Goal: Transaction & Acquisition: Purchase product/service

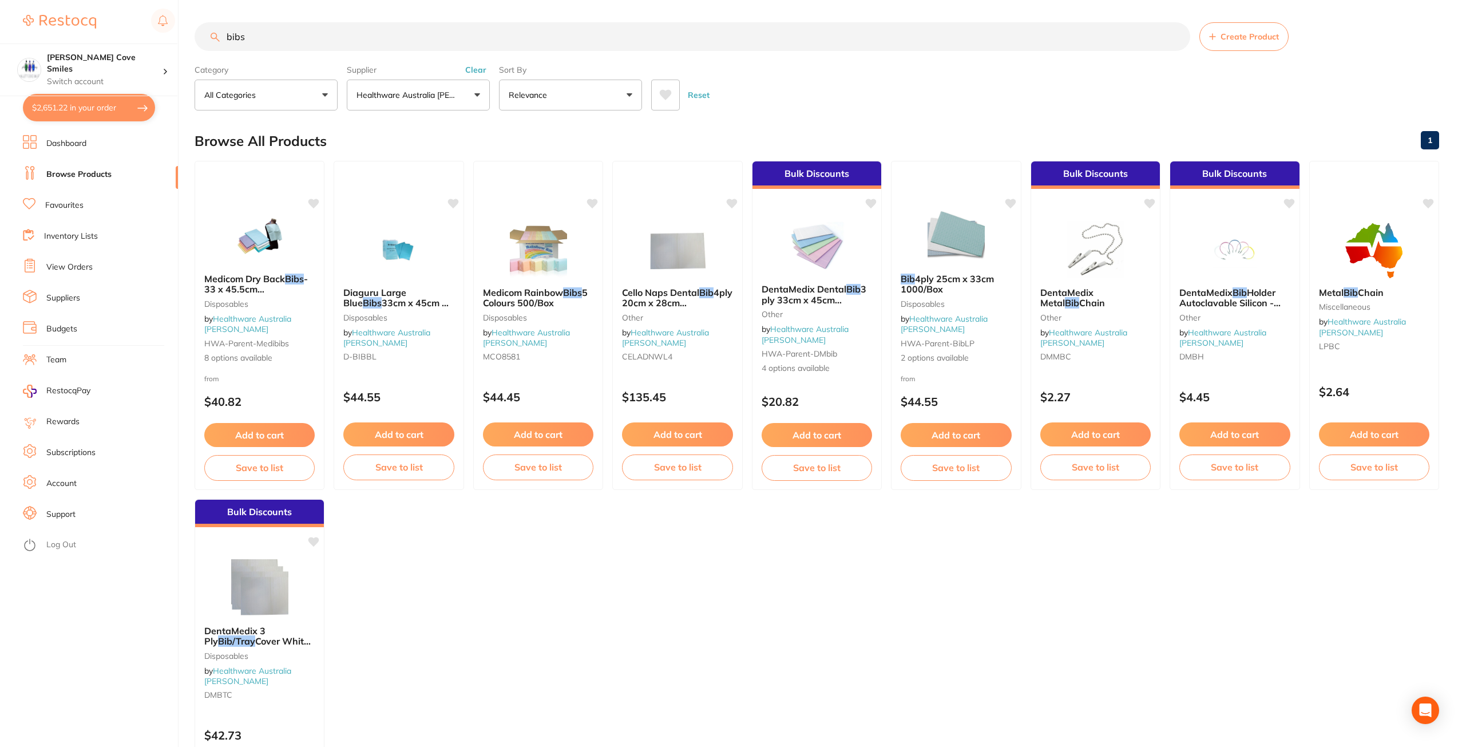
click at [427, 96] on p "Healthware Australia [PERSON_NAME]" at bounding box center [408, 94] width 104 height 11
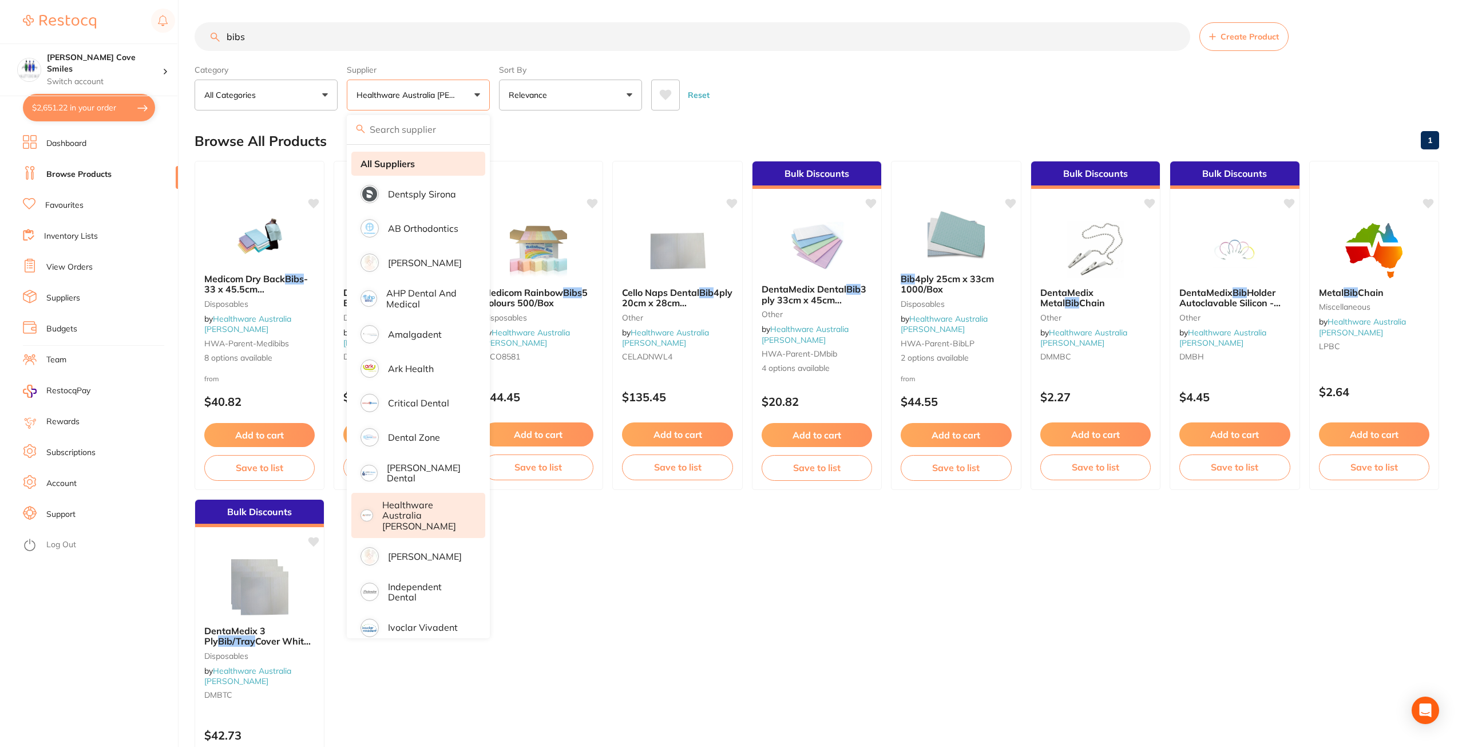
click at [419, 166] on li "All Suppliers" at bounding box center [418, 164] width 134 height 24
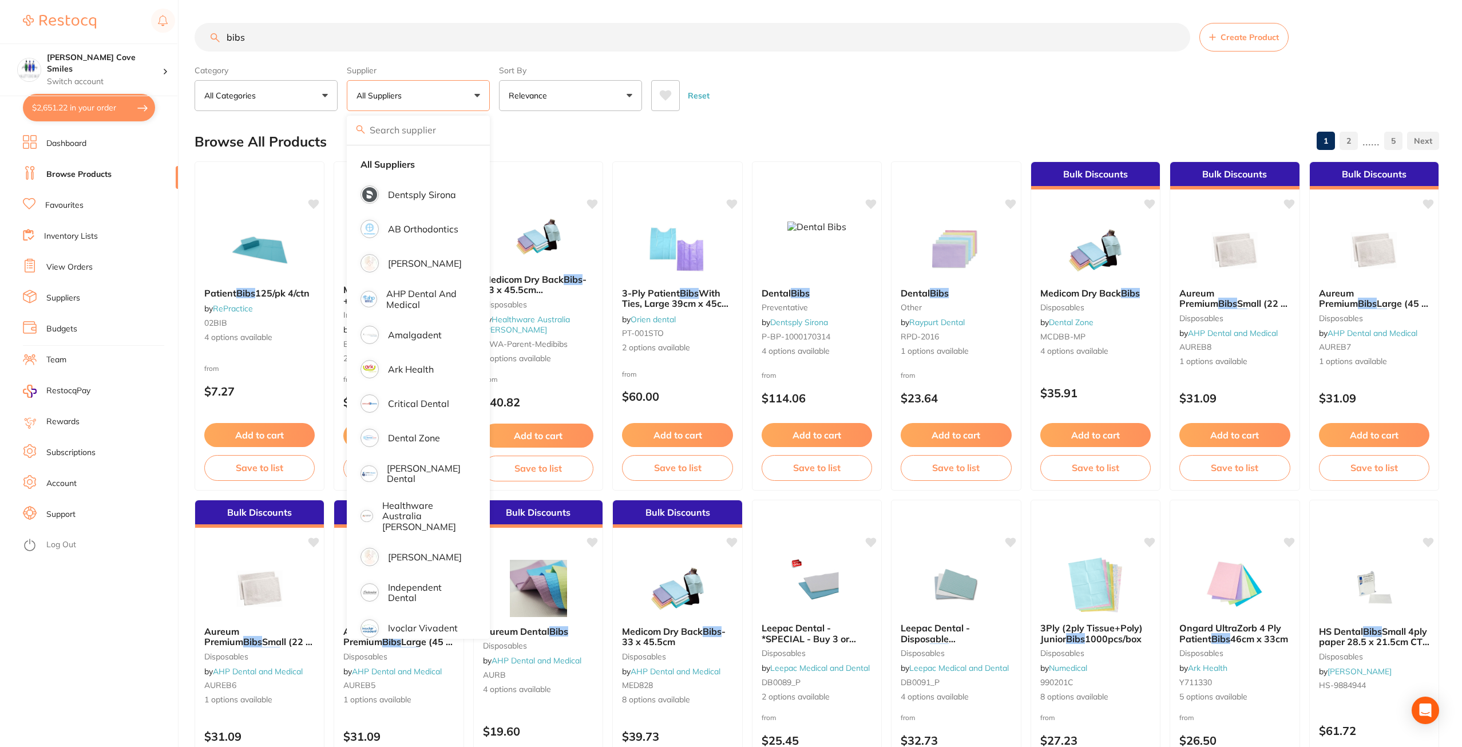
click at [1177, 41] on input "bibs" at bounding box center [693, 37] width 996 height 29
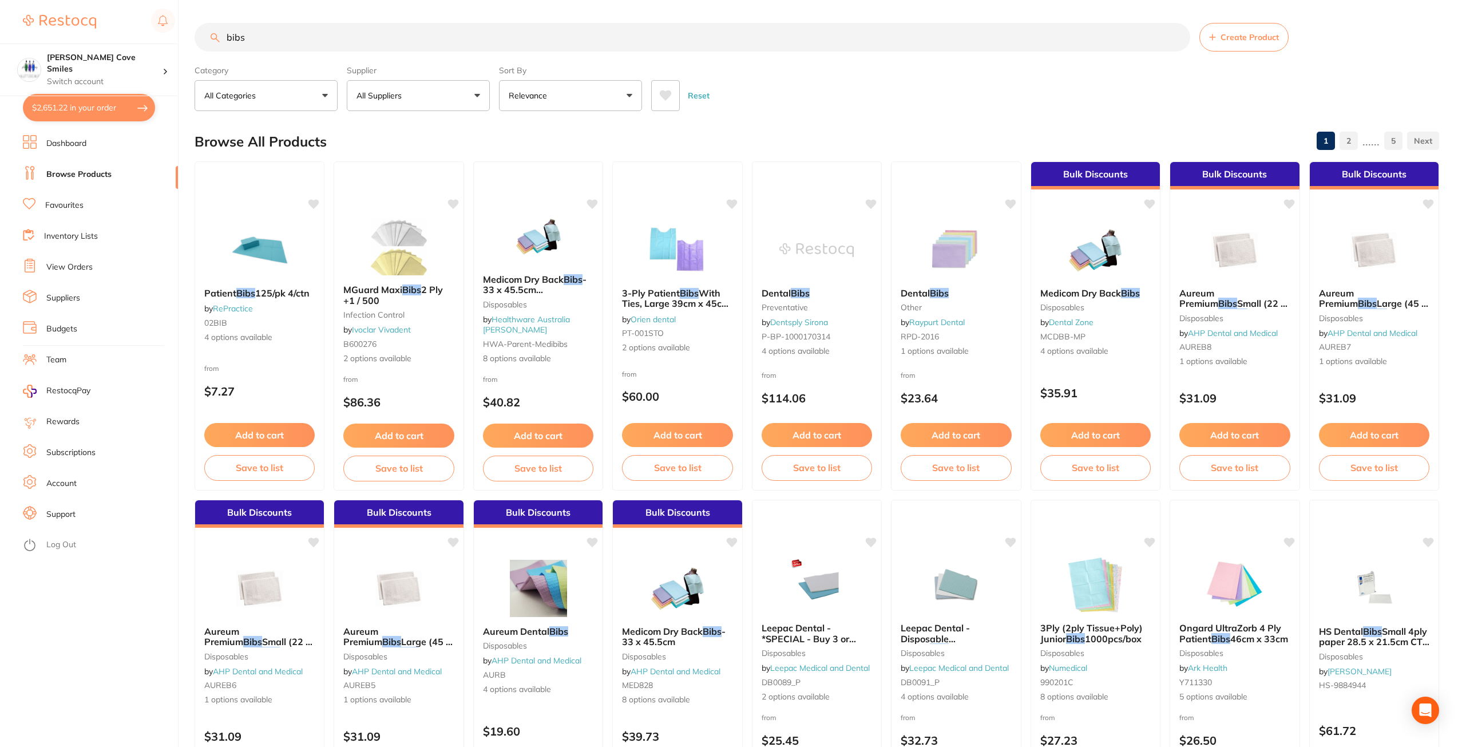
click at [1175, 34] on input "bibs" at bounding box center [693, 37] width 996 height 29
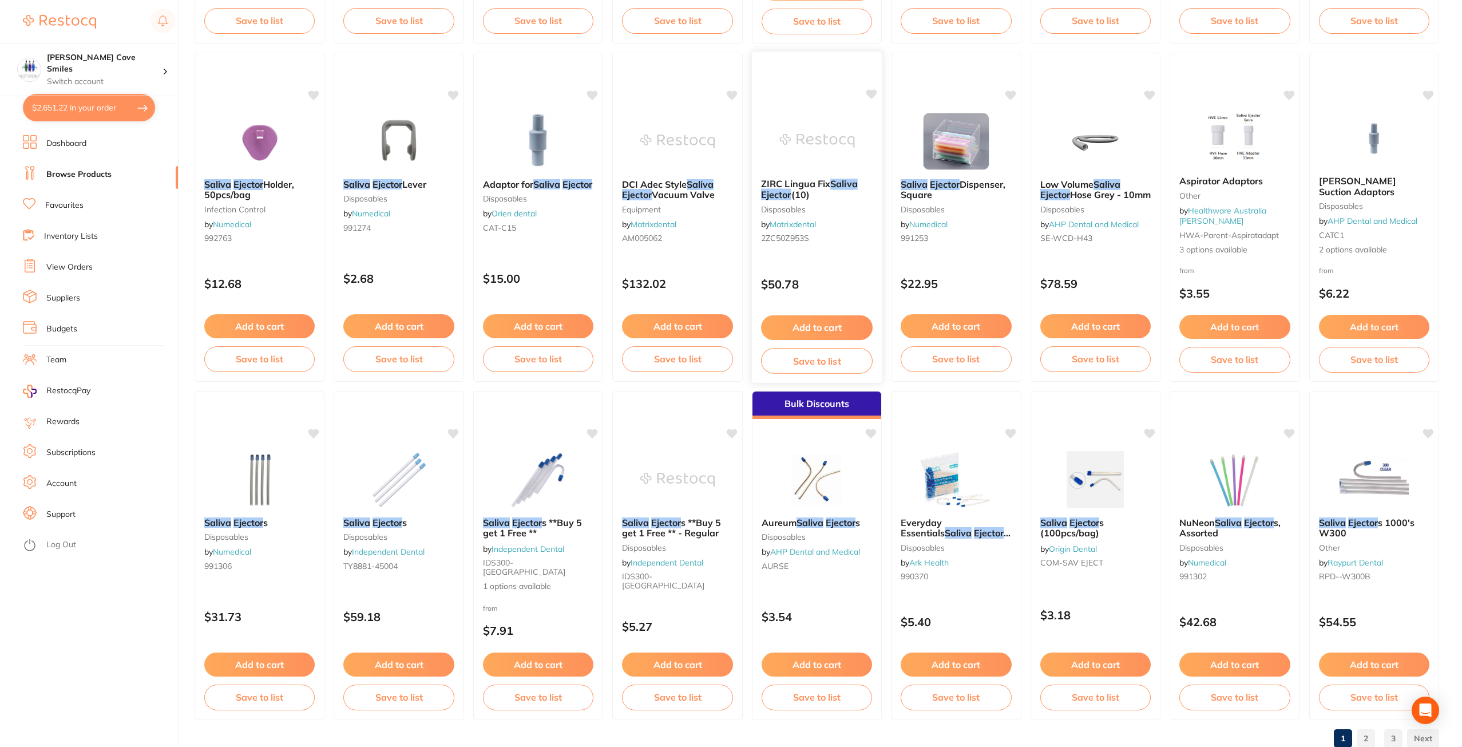
scroll to position [1494, 0]
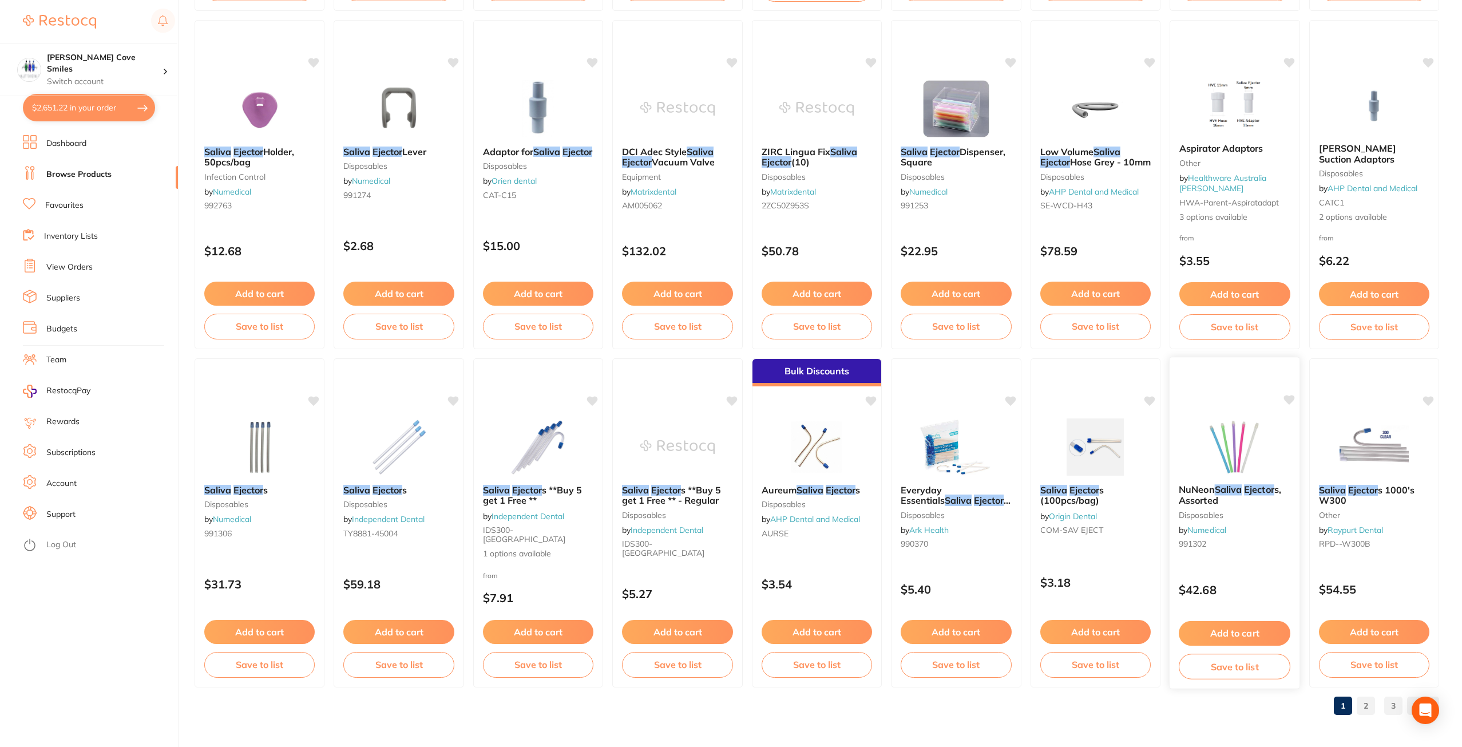
type input "saliva ejector"
click at [1227, 491] on em "Saliva" at bounding box center [1228, 488] width 27 height 11
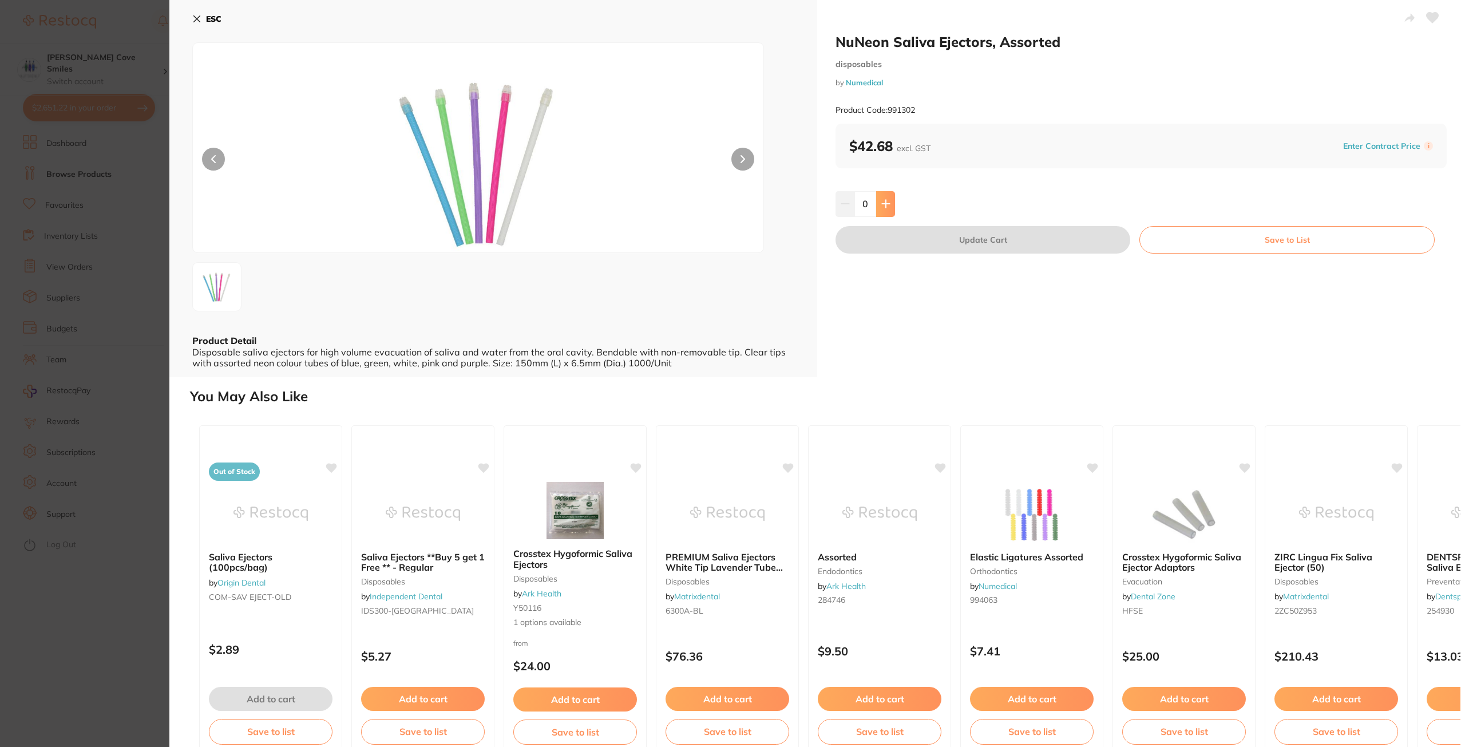
click at [891, 204] on button at bounding box center [885, 203] width 19 height 25
type input "1"
click at [1004, 241] on button "Update Cart" at bounding box center [982, 239] width 295 height 27
checkbox input "false"
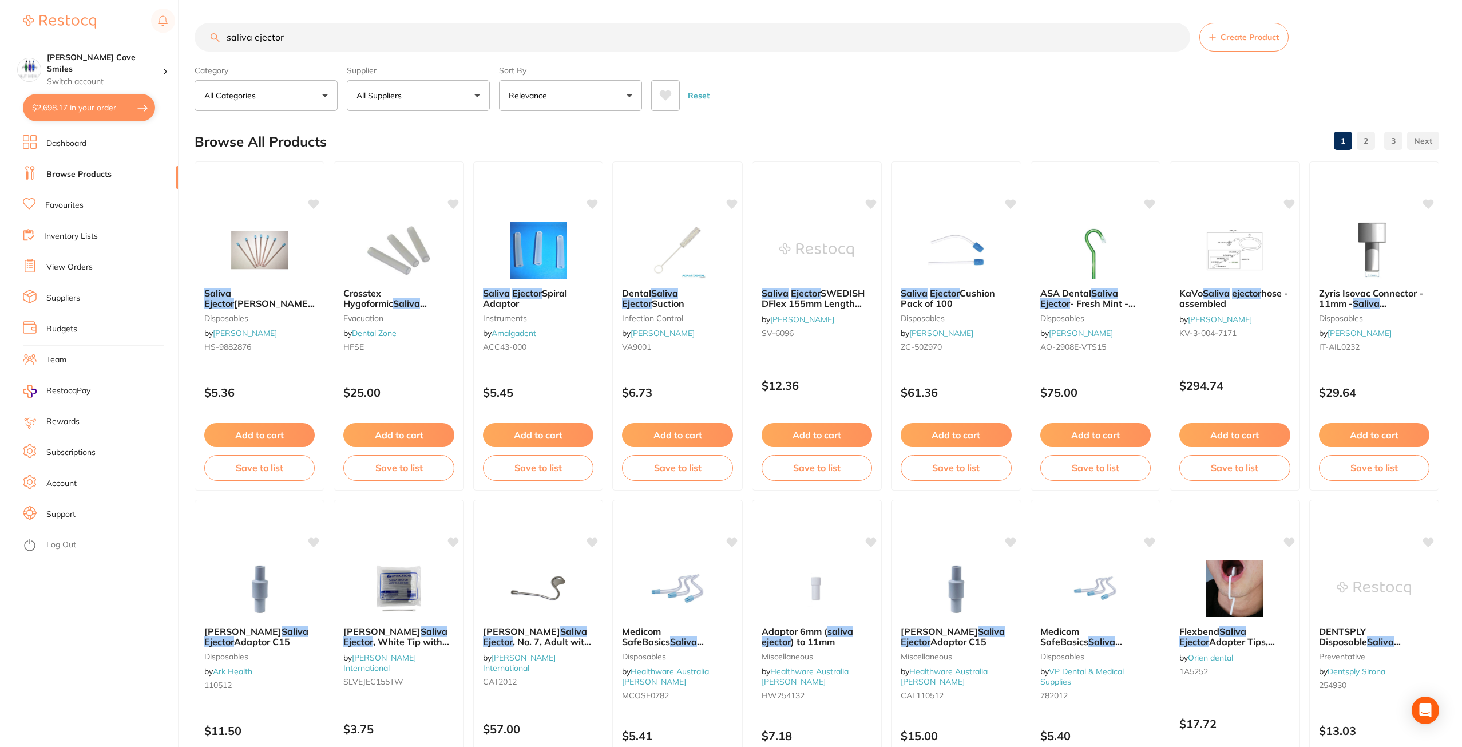
click at [1161, 39] on input "saliva ejector" at bounding box center [693, 37] width 996 height 29
click at [1180, 41] on input "saliva ejector" at bounding box center [693, 37] width 996 height 29
click at [1178, 35] on input "saliva ejector" at bounding box center [693, 37] width 996 height 29
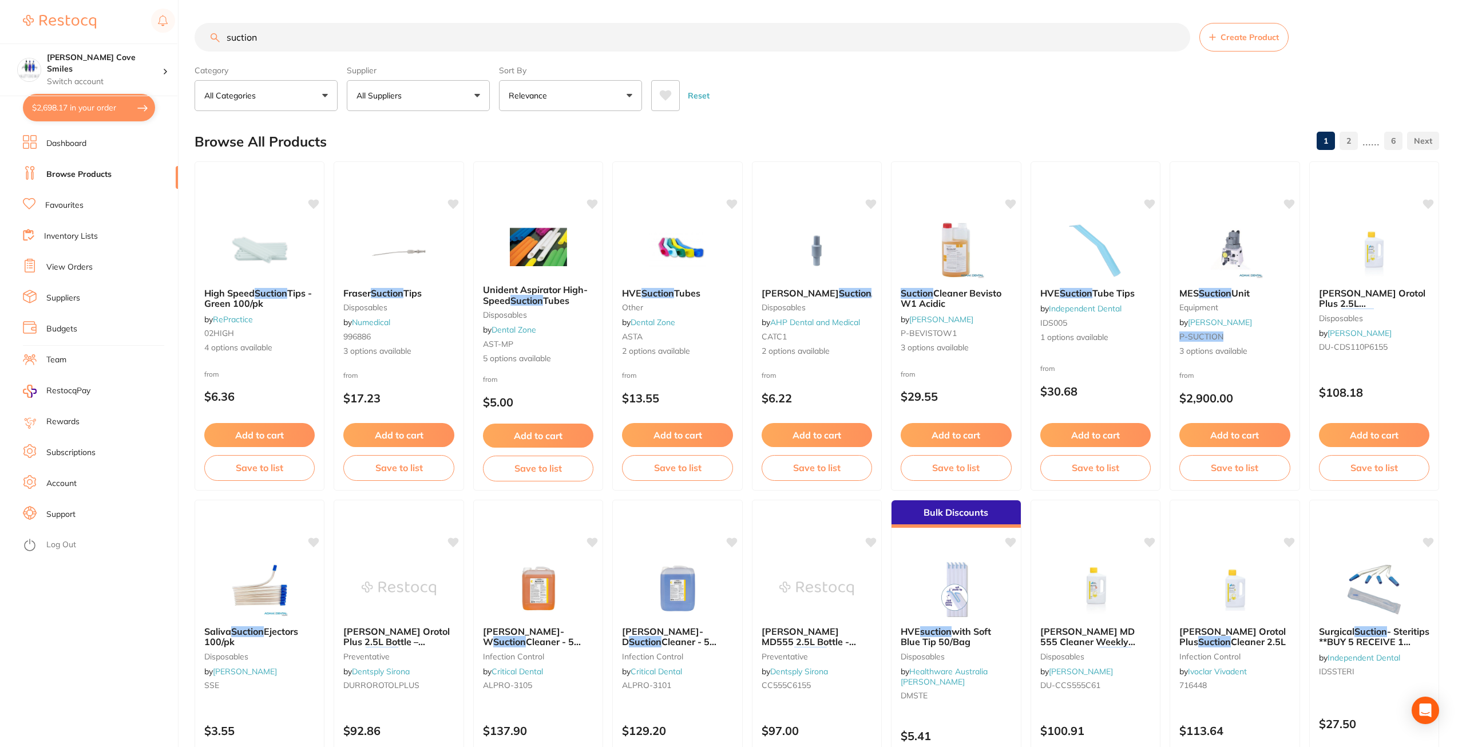
type input "suction"
click at [395, 96] on p "All Suppliers" at bounding box center [381, 95] width 50 height 11
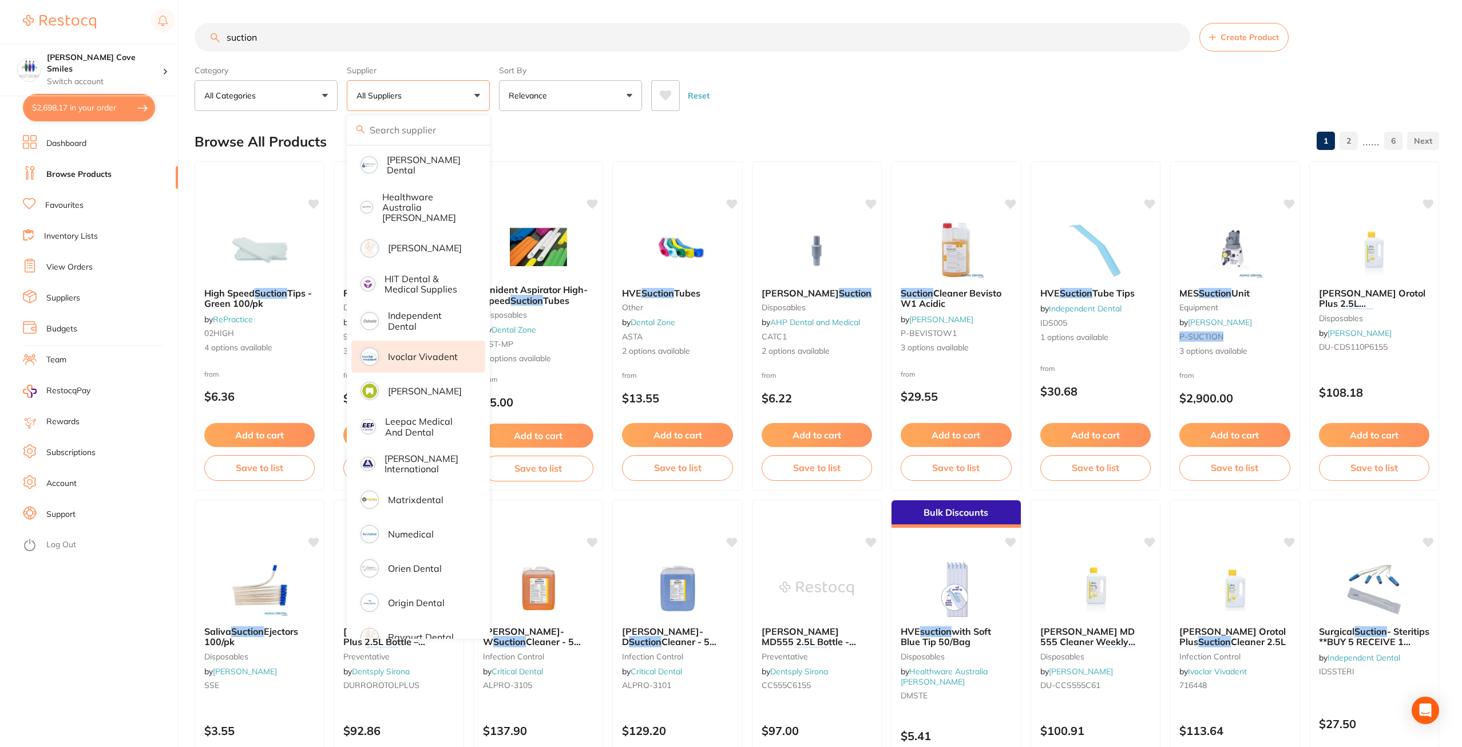
scroll to position [401, 0]
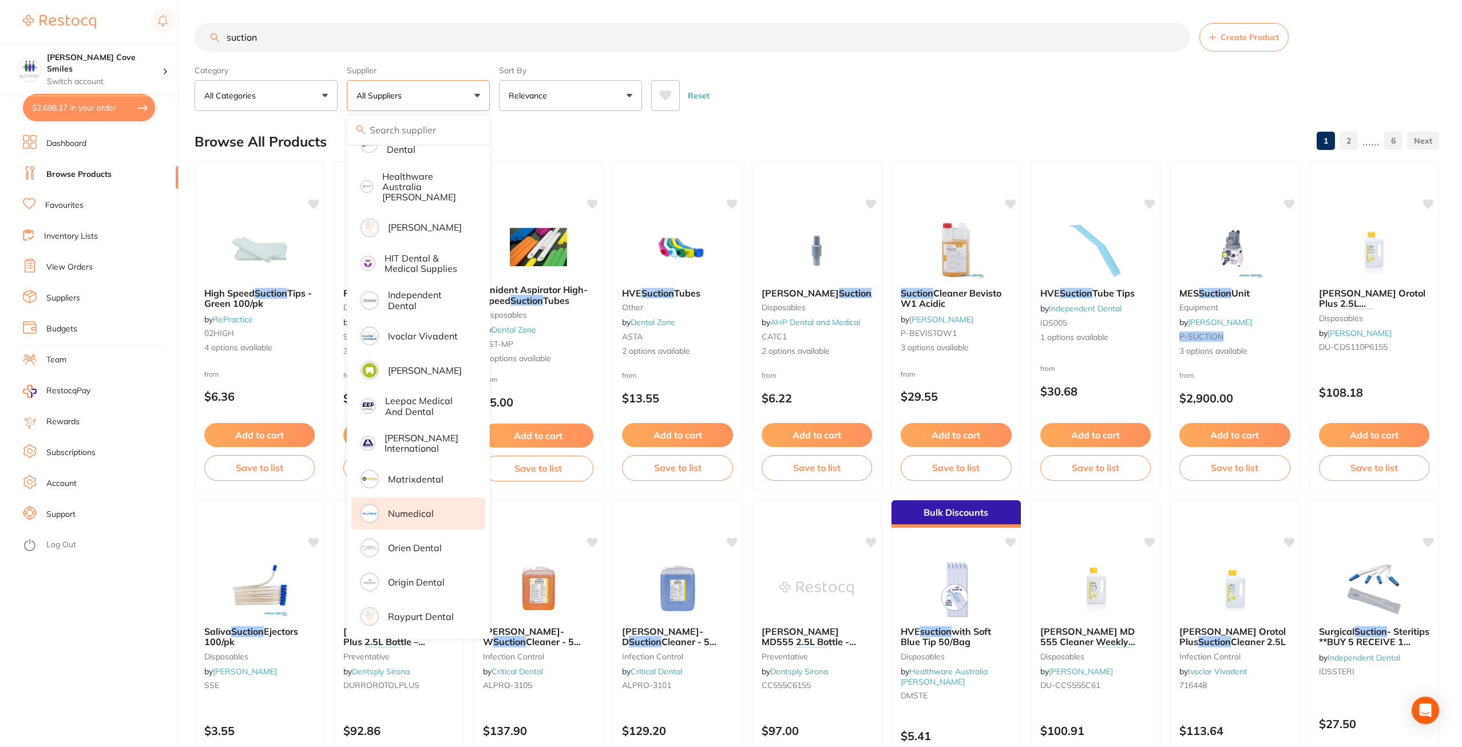
click at [421, 508] on p "Numedical" at bounding box center [411, 513] width 46 height 10
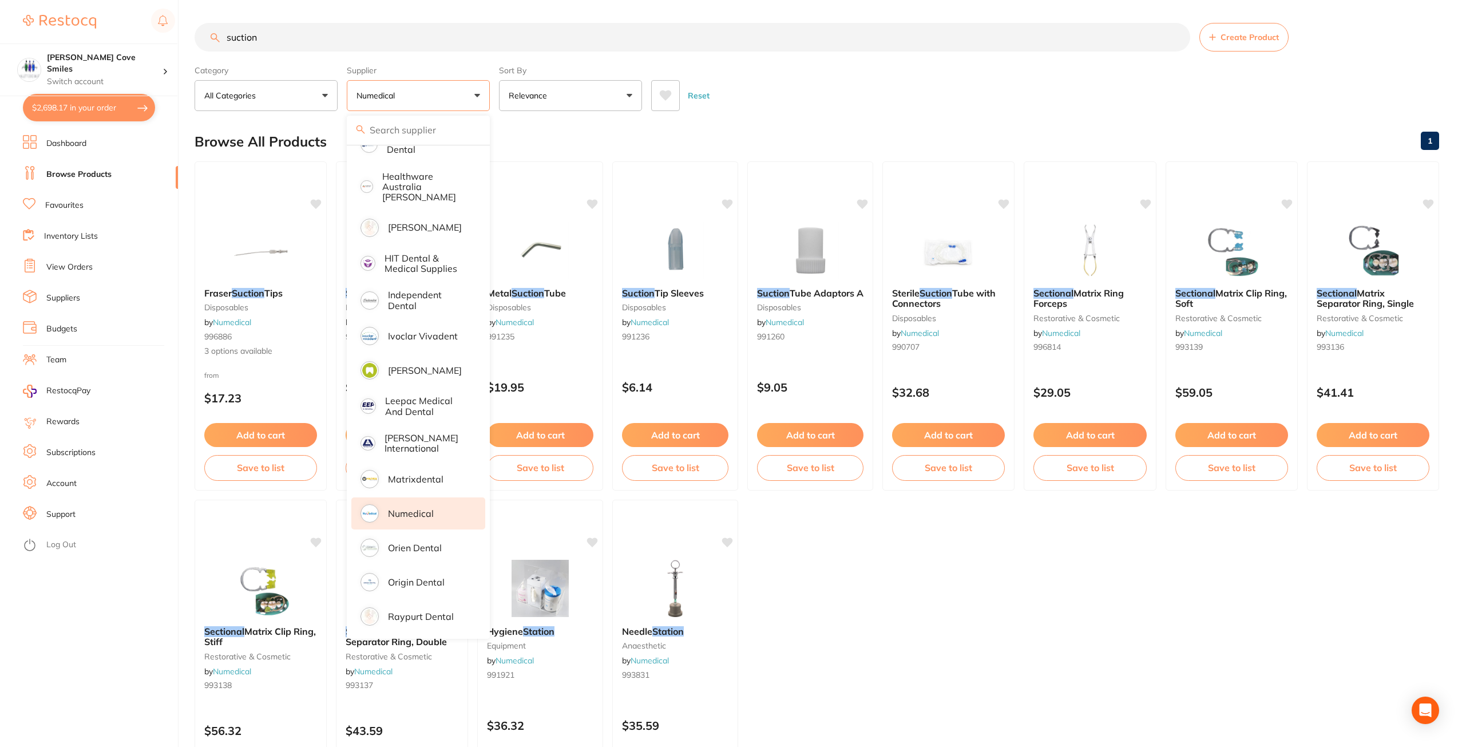
click at [940, 648] on ul "Fraser Suction Tips disposables by Numedical 996886 3 options available from $1…" at bounding box center [817, 494] width 1244 height 667
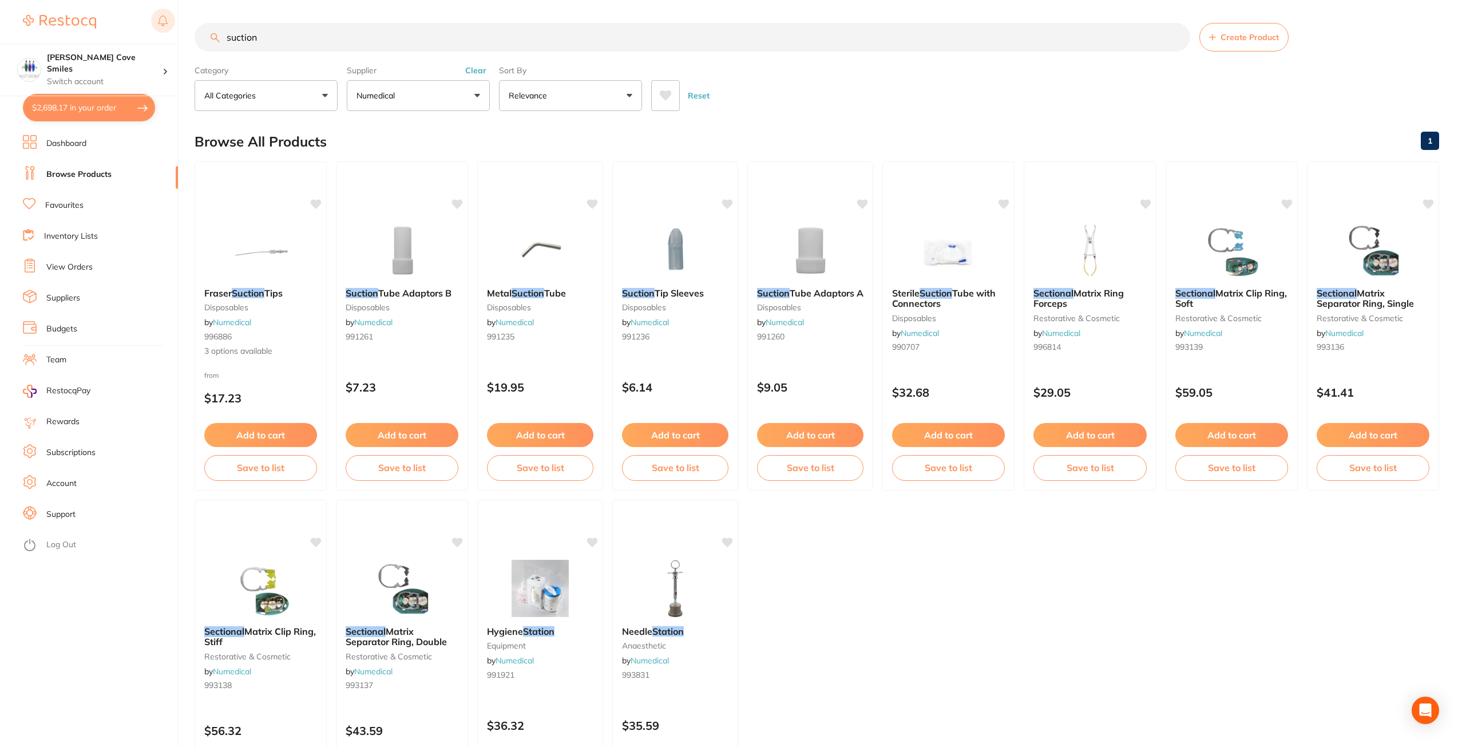
drag, startPoint x: 303, startPoint y: 38, endPoint x: 171, endPoint y: 29, distance: 132.4
click at [171, 29] on div "$2,698.17 [PERSON_NAME] Cove Smiles Switch account [PERSON_NAME] Cove Smiles $2…" at bounding box center [731, 373] width 1462 height 747
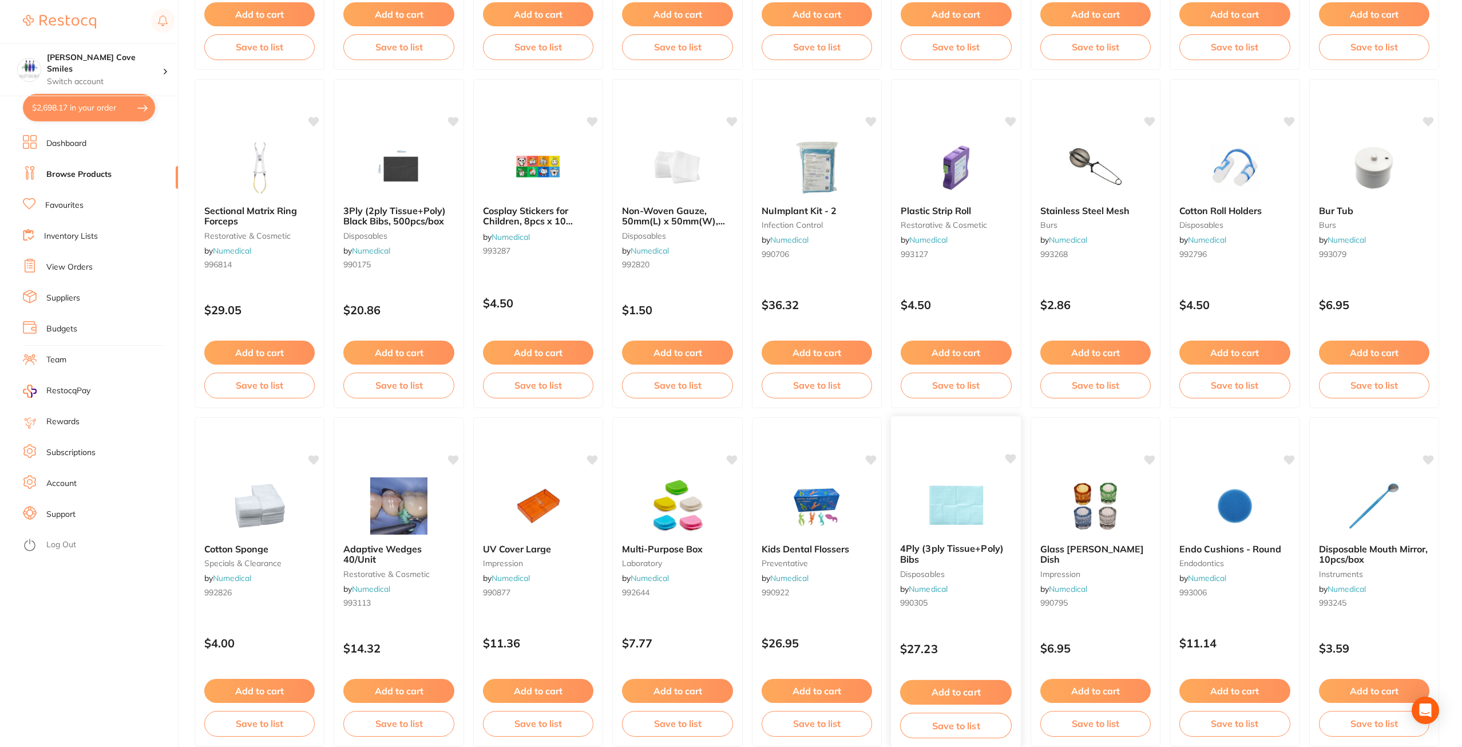
scroll to position [1430, 0]
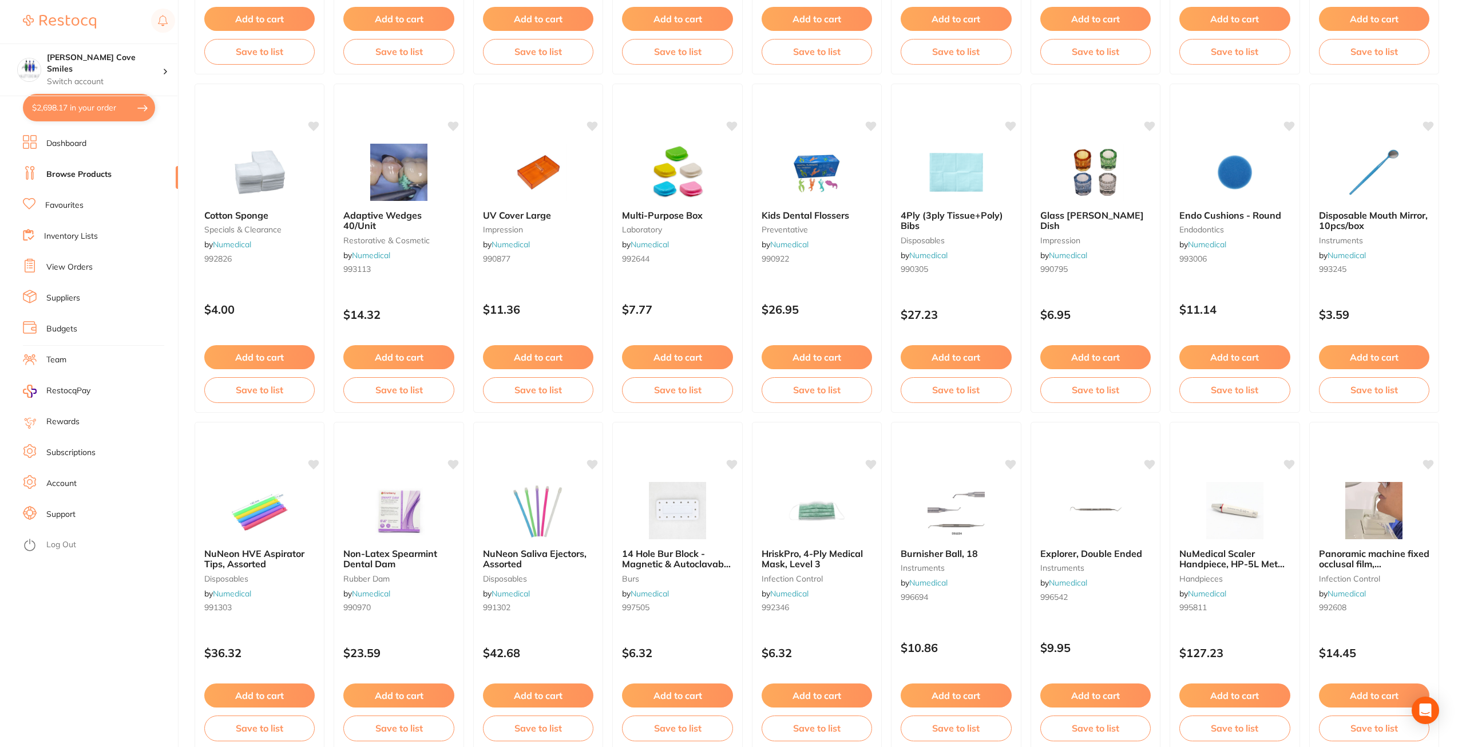
drag, startPoint x: 231, startPoint y: 553, endPoint x: 858, endPoint y: 423, distance: 640.4
click at [231, 553] on span "NuNeon HVE Aspirator Tips, Assorted" at bounding box center [254, 559] width 100 height 22
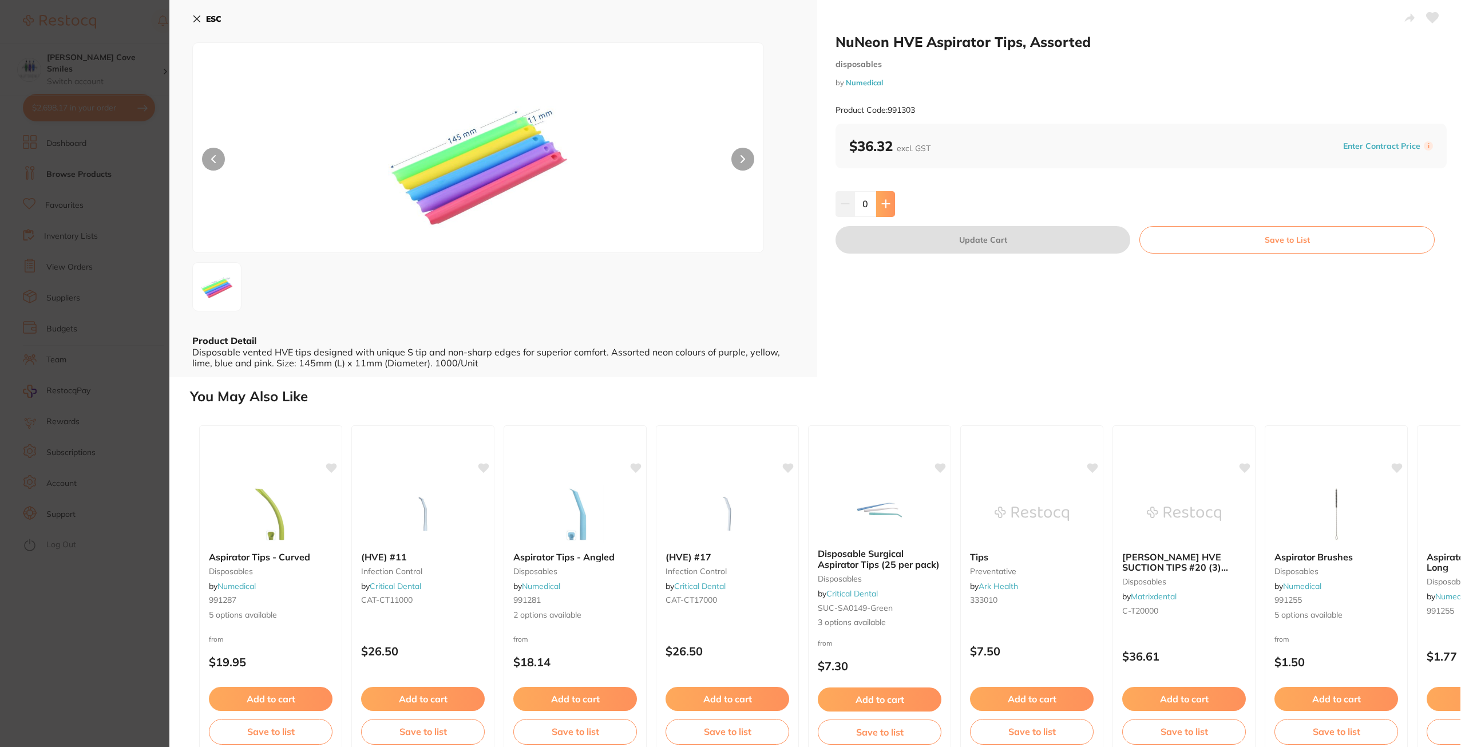
click at [887, 196] on button at bounding box center [885, 203] width 19 height 25
type input "1"
click at [993, 239] on button "Update Cart" at bounding box center [982, 239] width 295 height 27
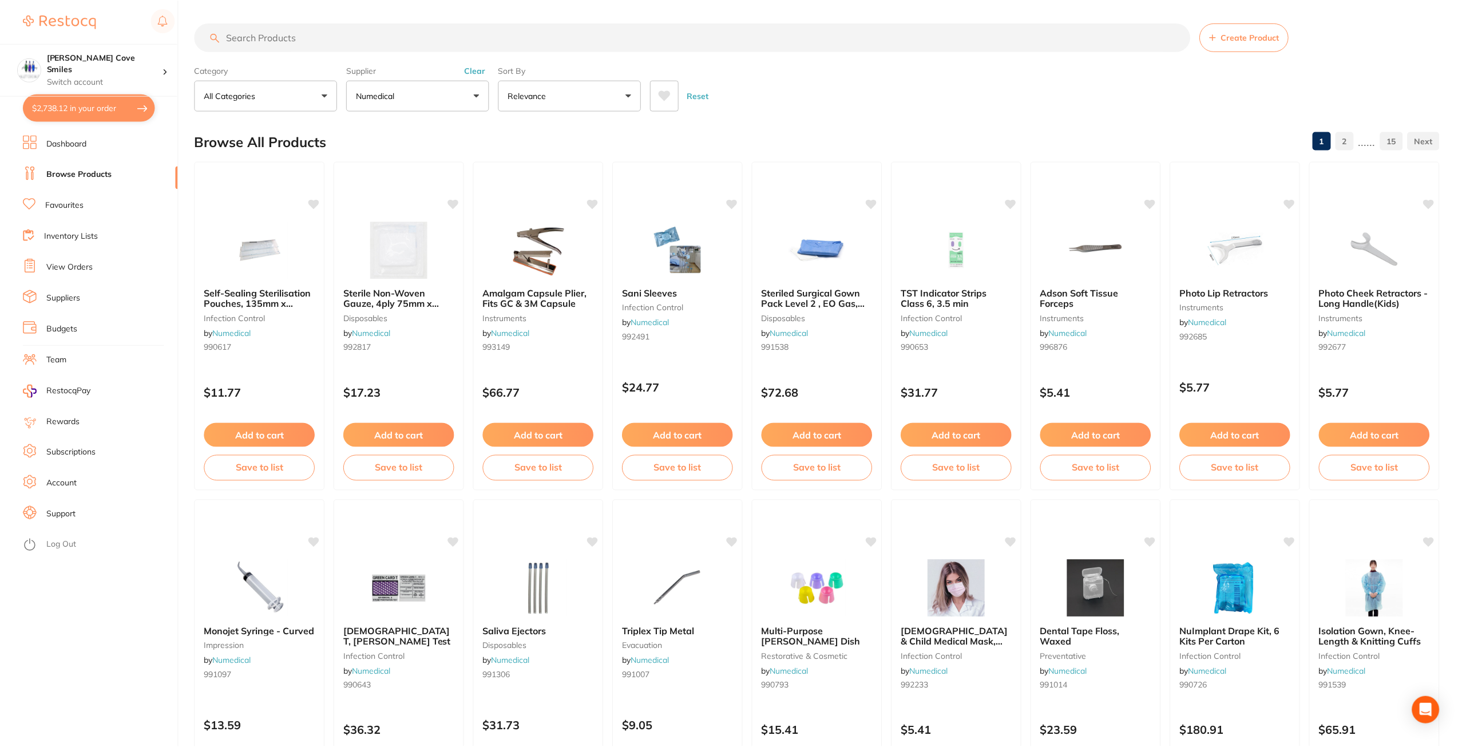
scroll to position [1430, 0]
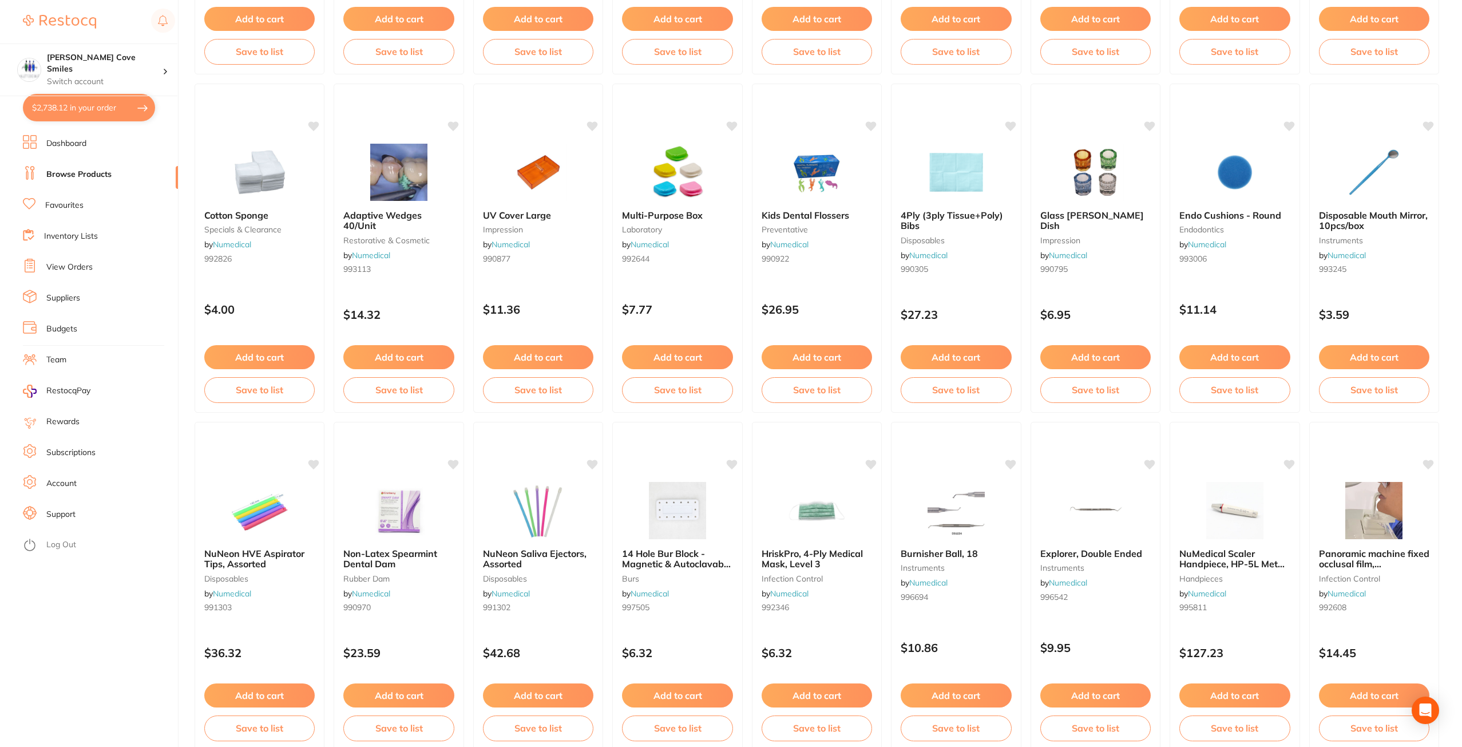
click at [114, 116] on button "$2,738.12 in your order" at bounding box center [89, 107] width 132 height 27
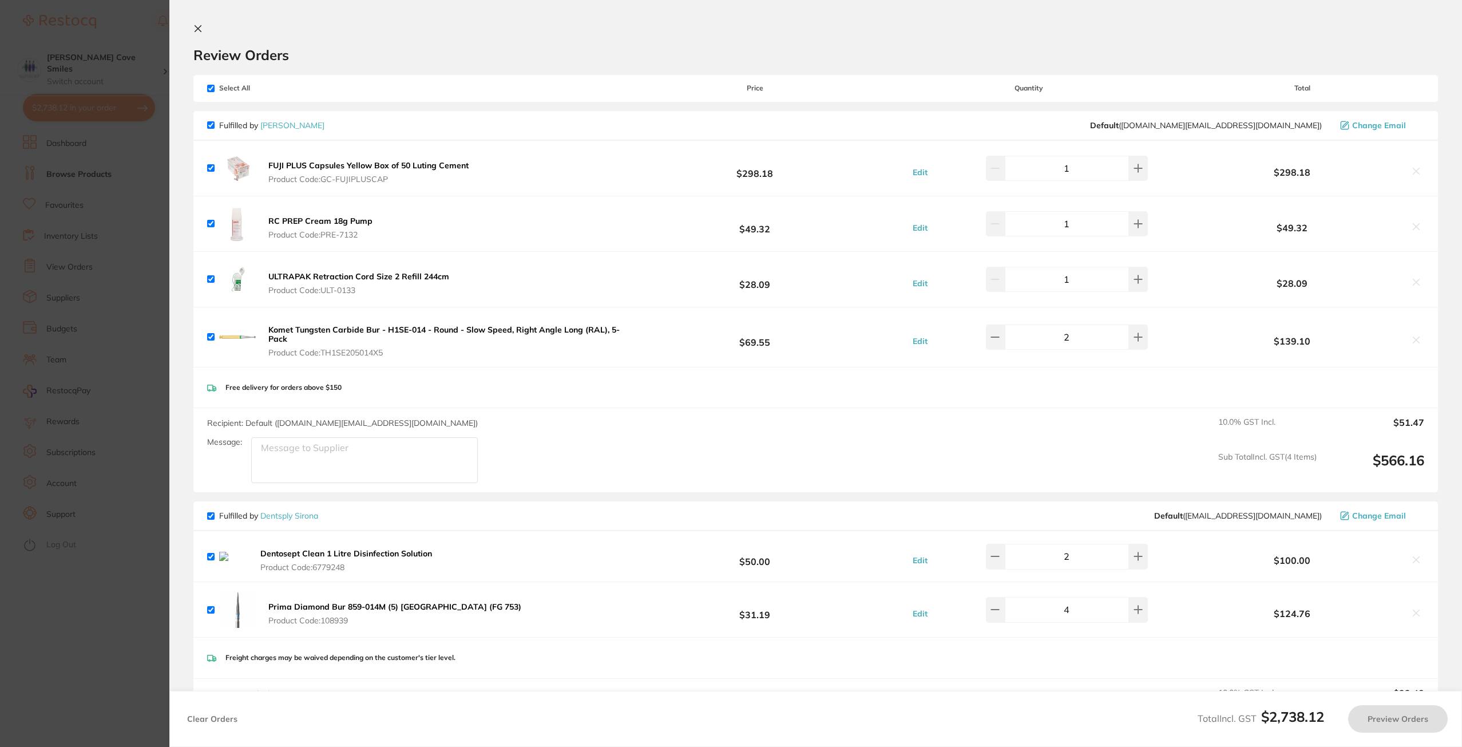
checkbox input "true"
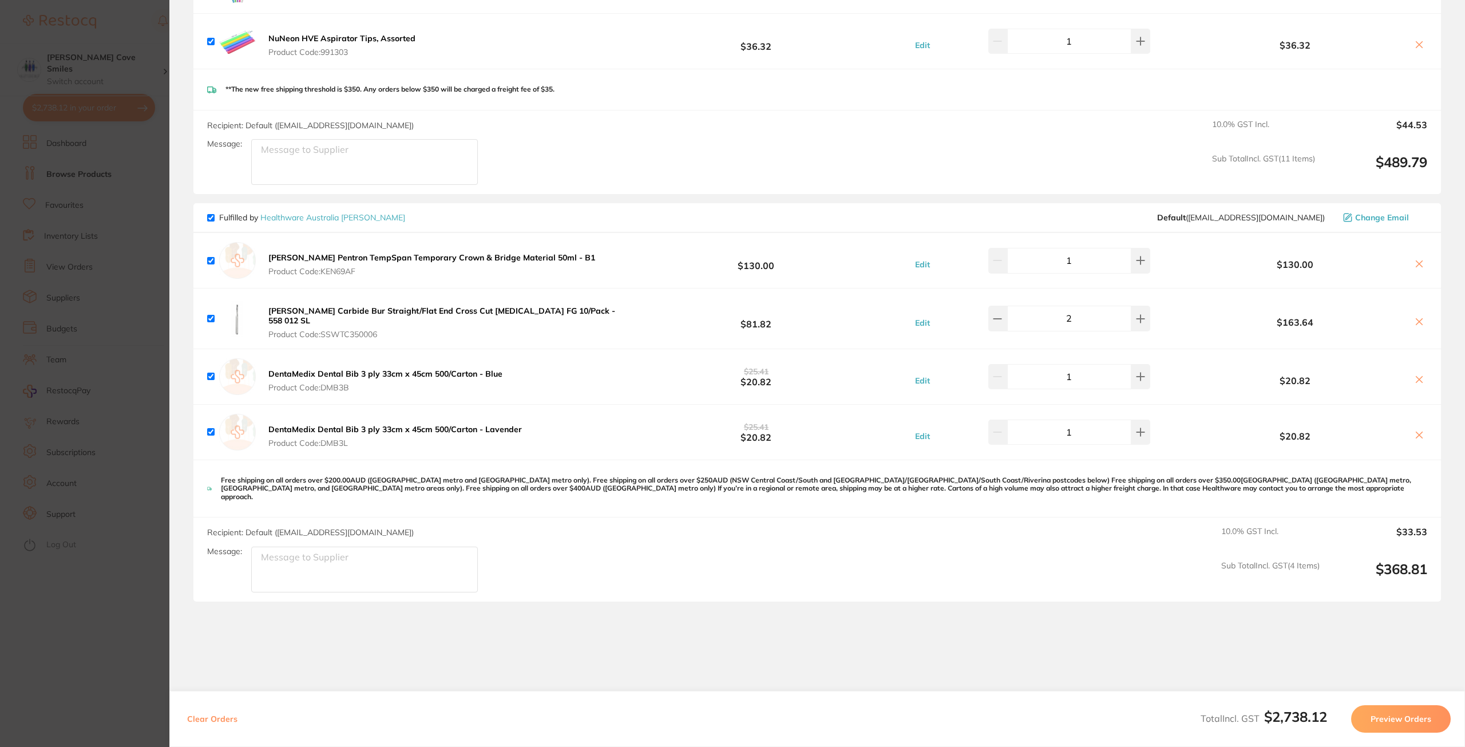
scroll to position [2165, 0]
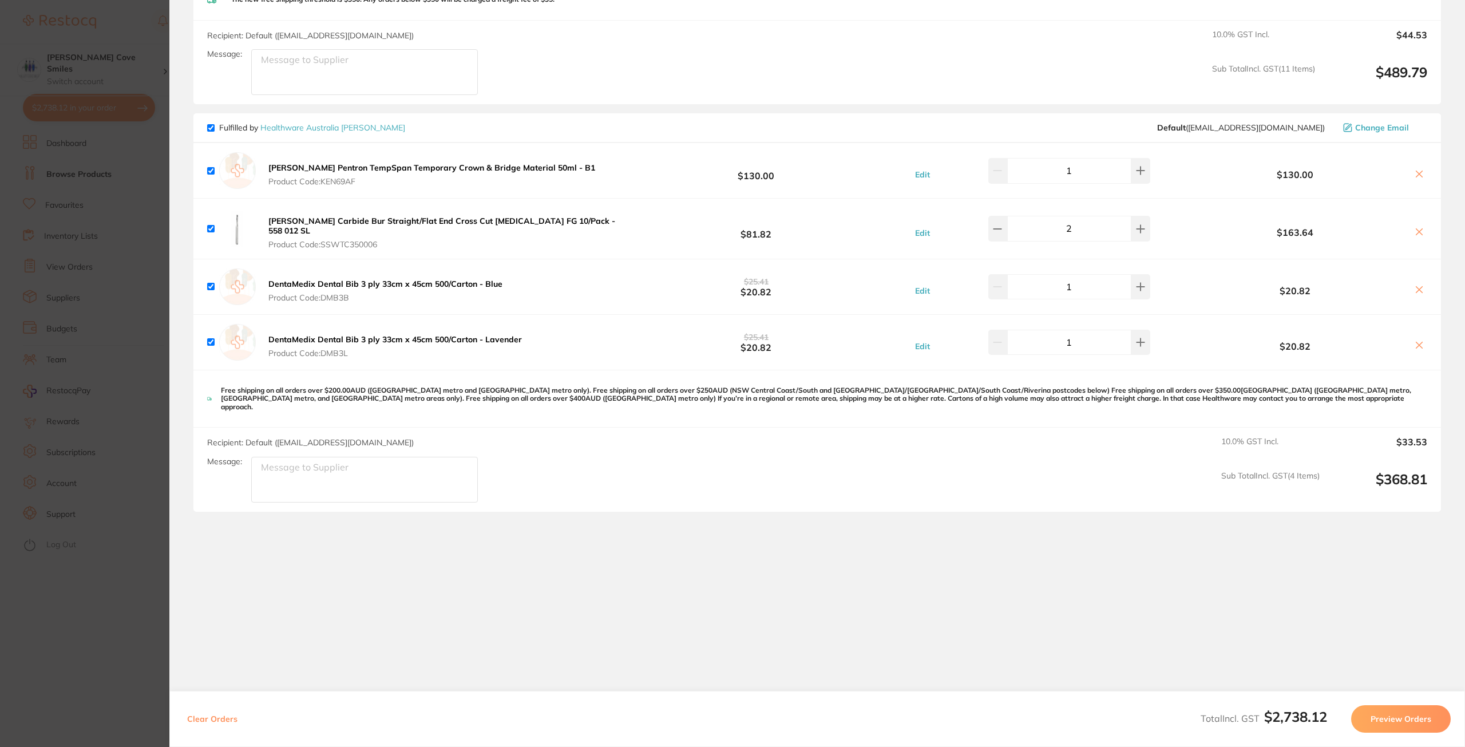
click at [1404, 723] on button "Preview Orders" at bounding box center [1401, 718] width 100 height 27
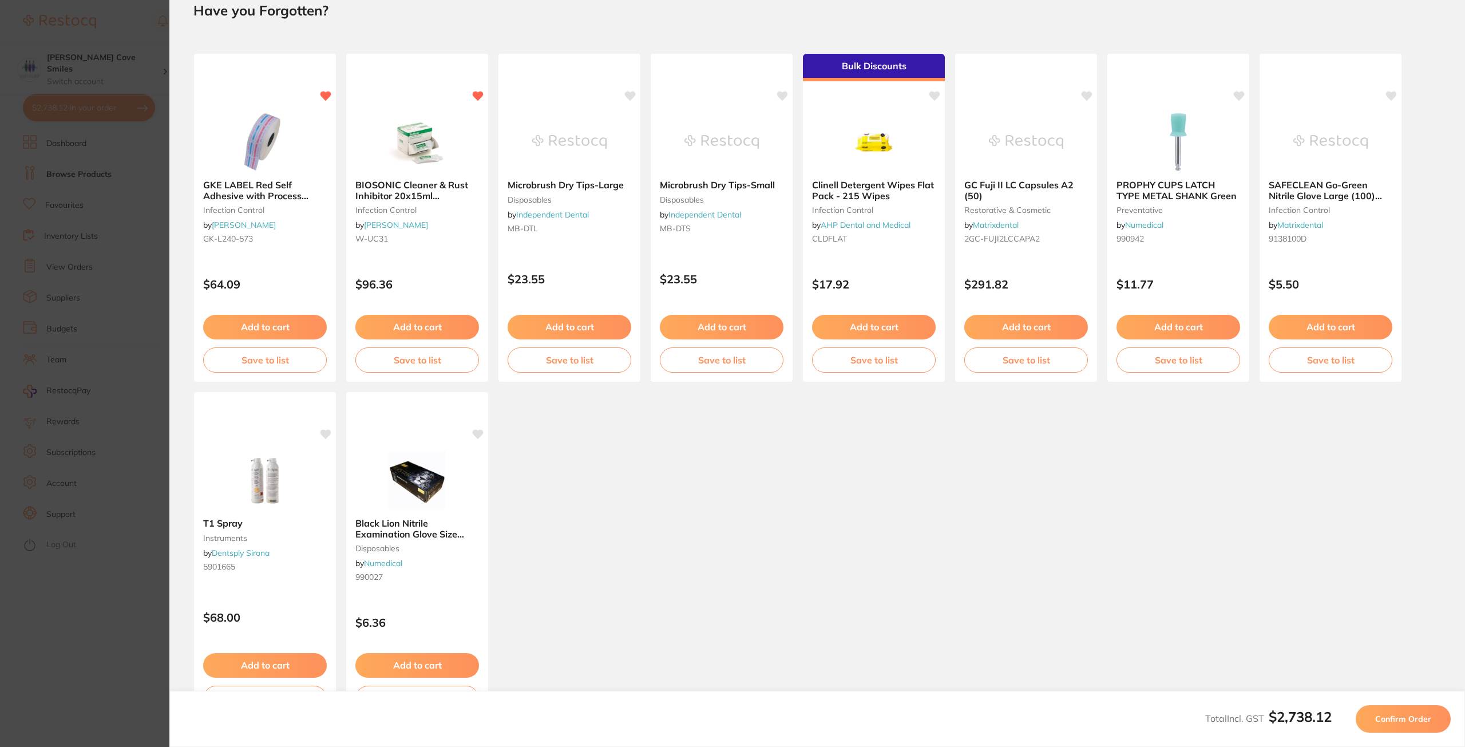
scroll to position [0, 0]
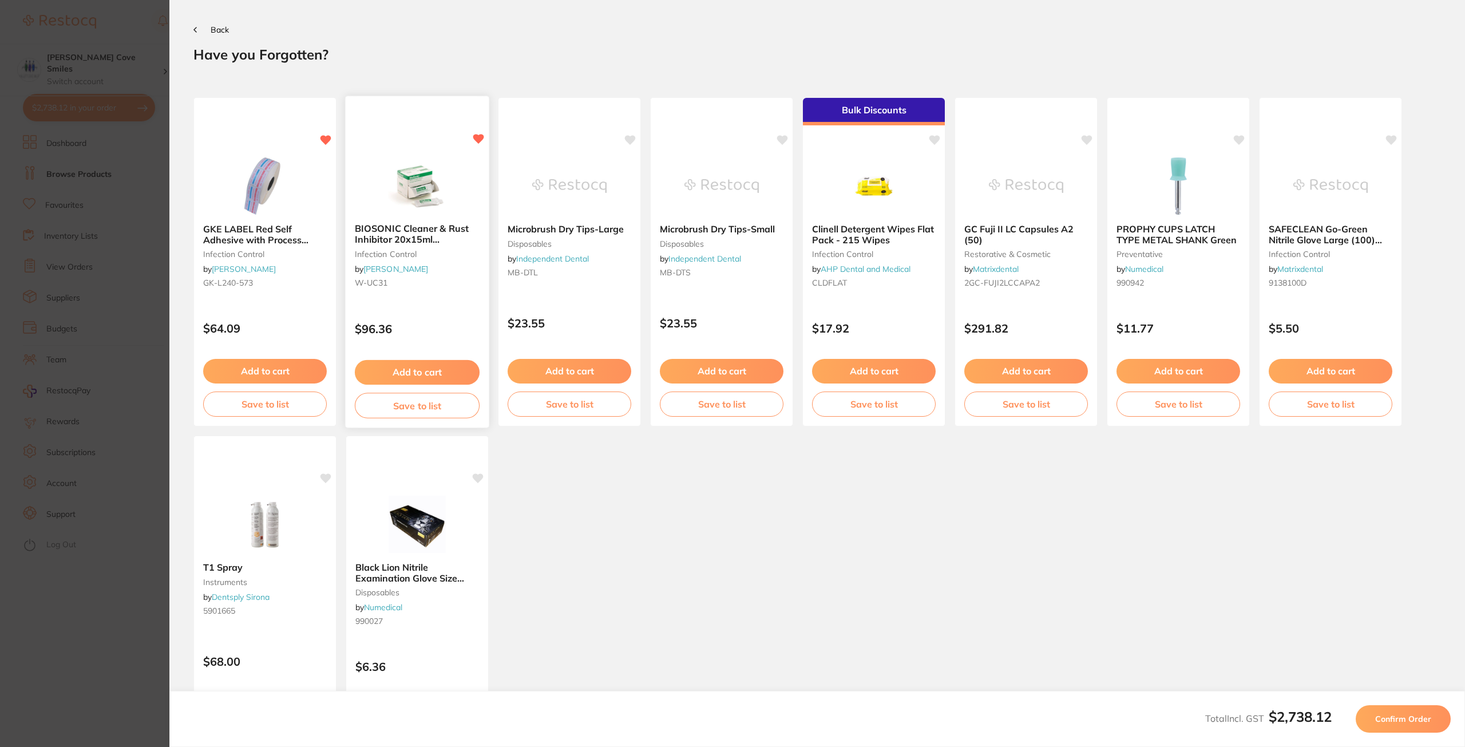
click at [417, 371] on button "Add to cart" at bounding box center [417, 372] width 125 height 25
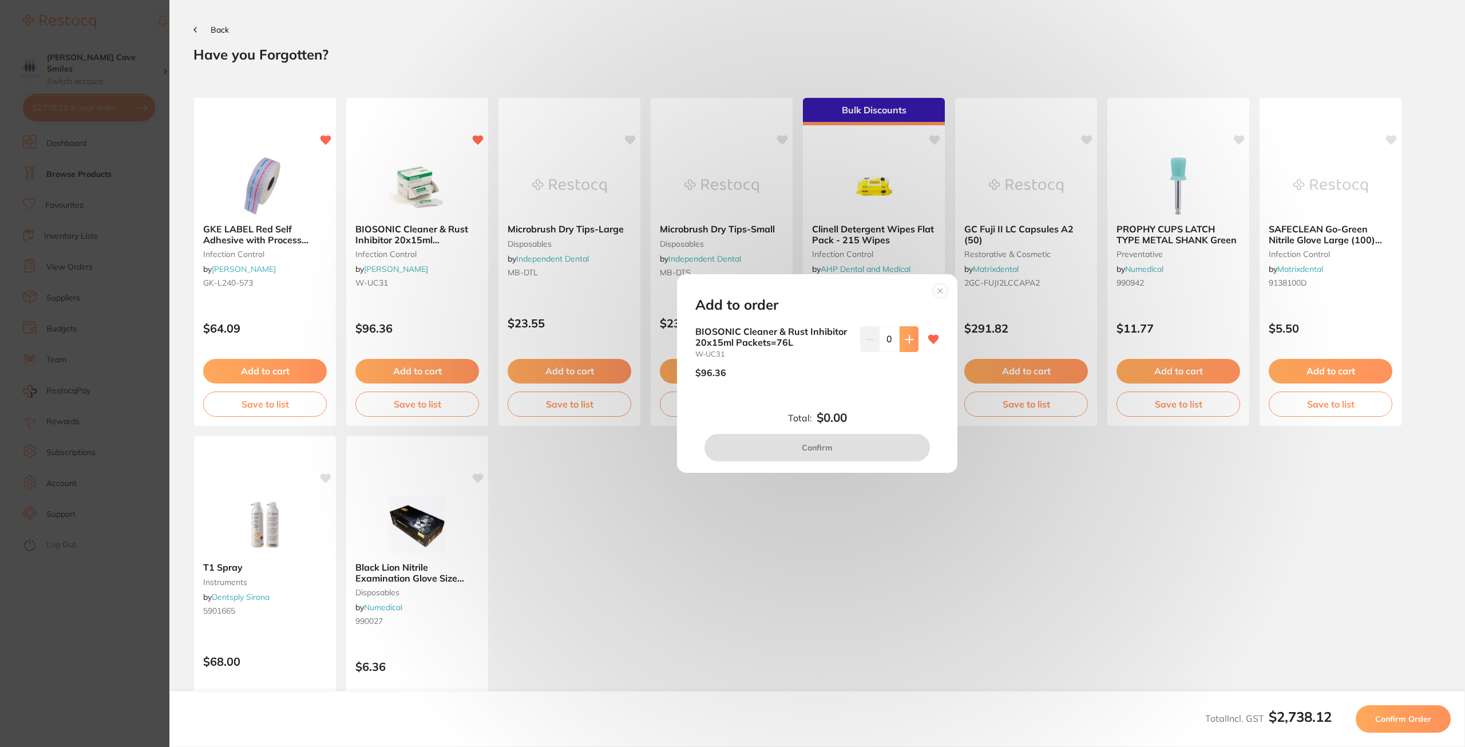
click at [905, 339] on icon at bounding box center [908, 338] width 7 height 7
type input "1"
click at [853, 453] on button "Confirm" at bounding box center [816, 447] width 225 height 27
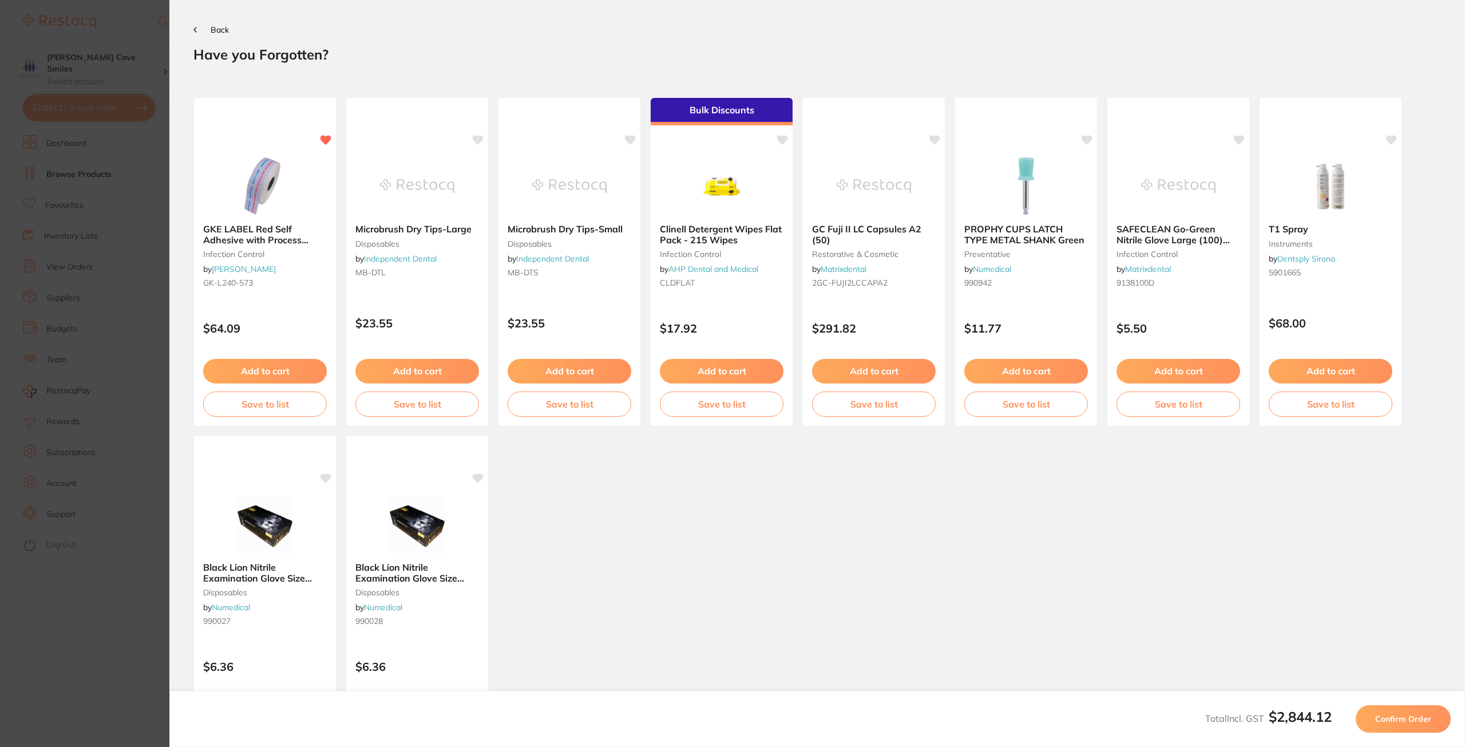
click at [1408, 717] on span "Confirm Order" at bounding box center [1403, 718] width 56 height 10
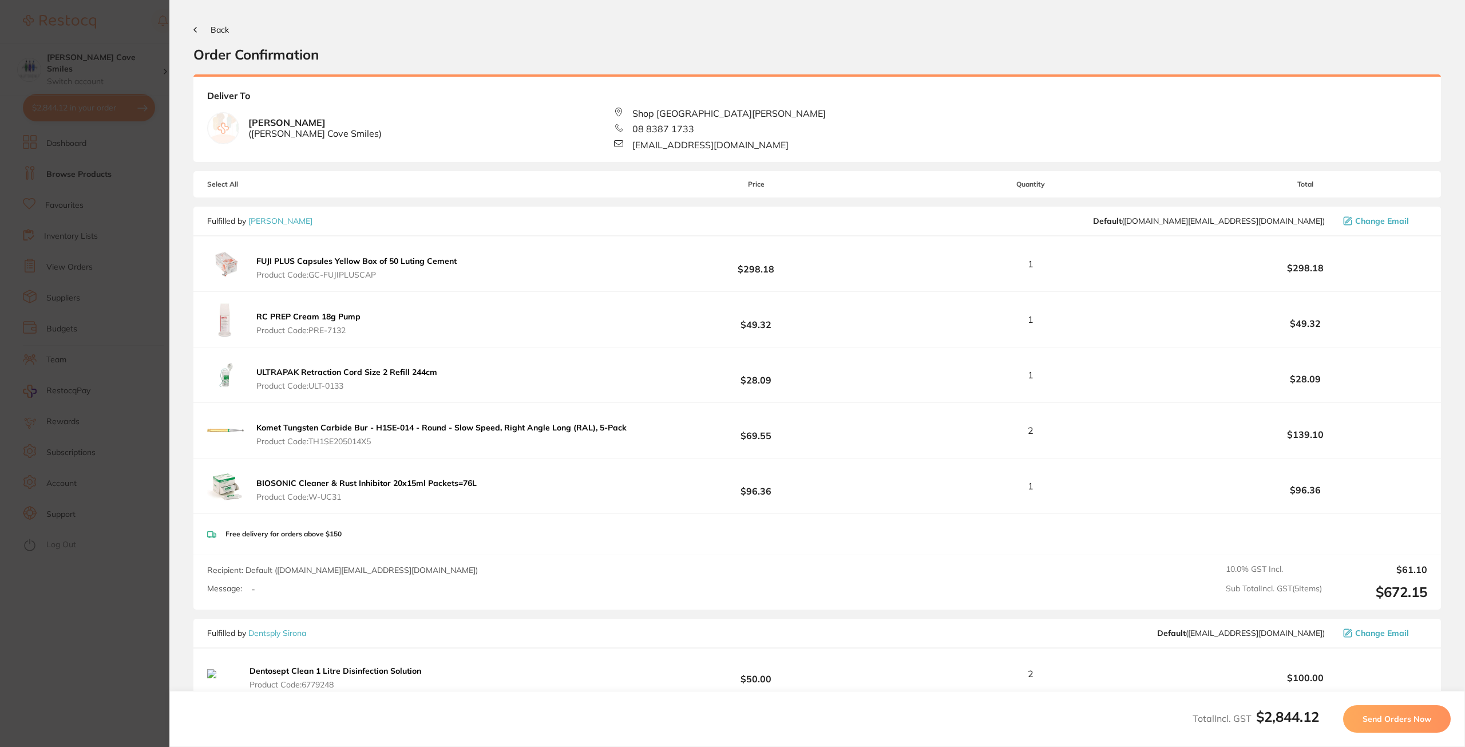
click at [1410, 720] on span "Send Orders Now" at bounding box center [1396, 718] width 69 height 10
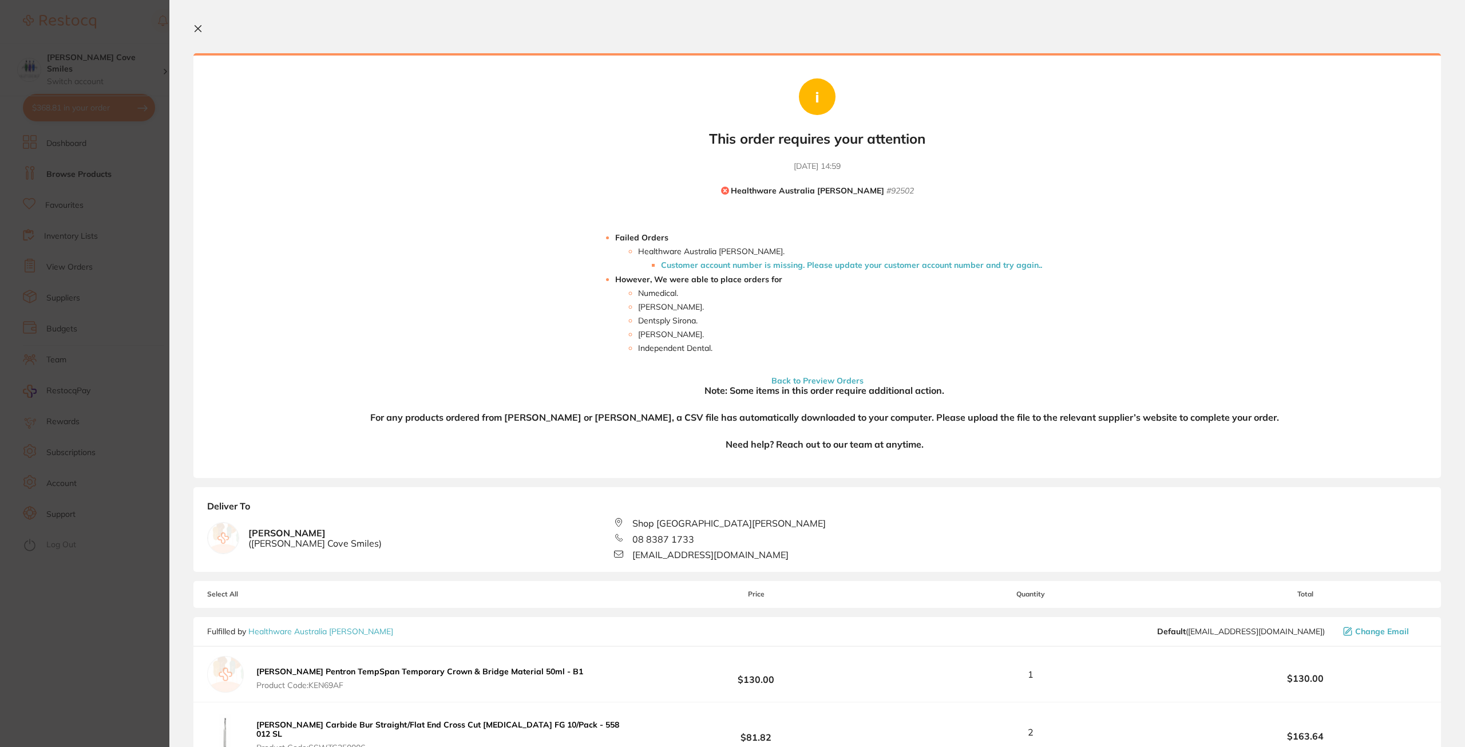
click at [194, 29] on icon at bounding box center [197, 28] width 9 height 9
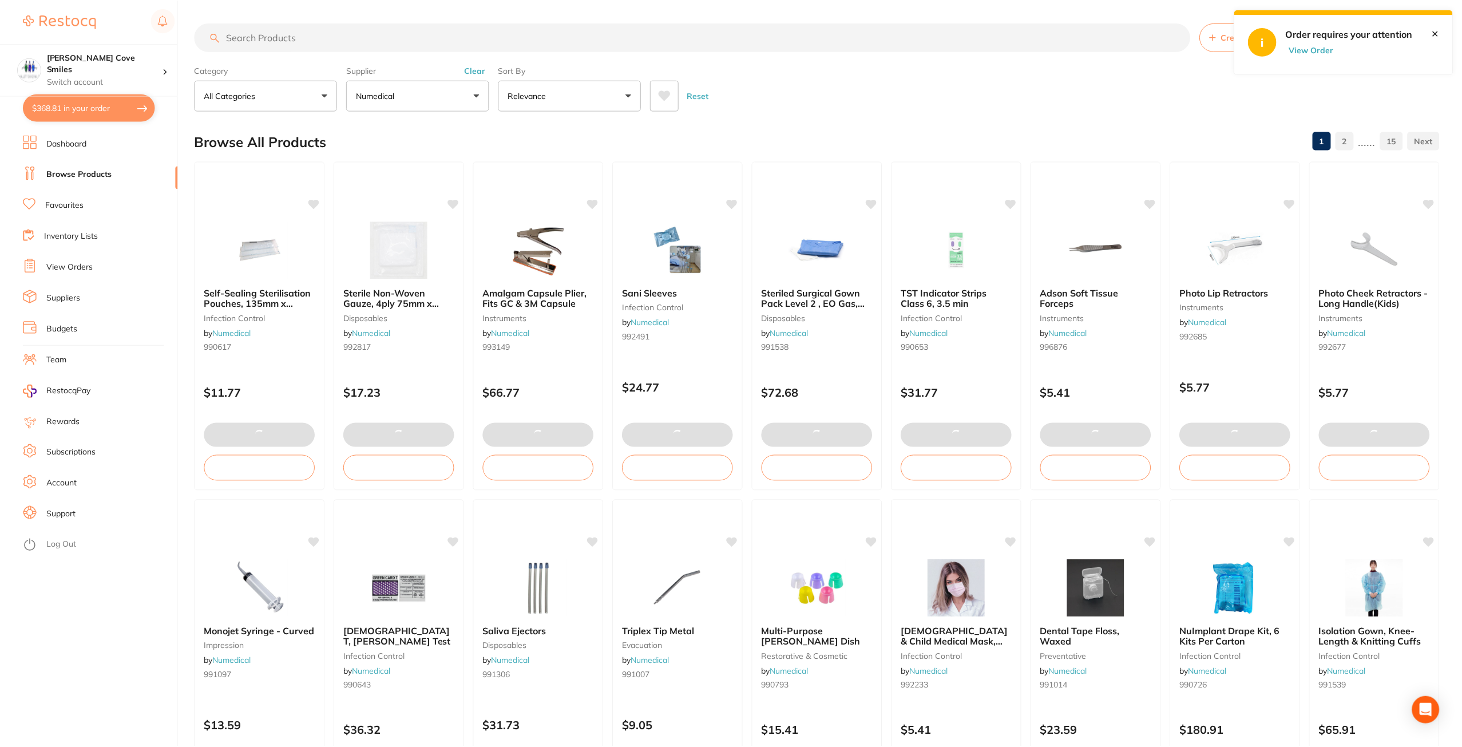
scroll to position [1430, 0]
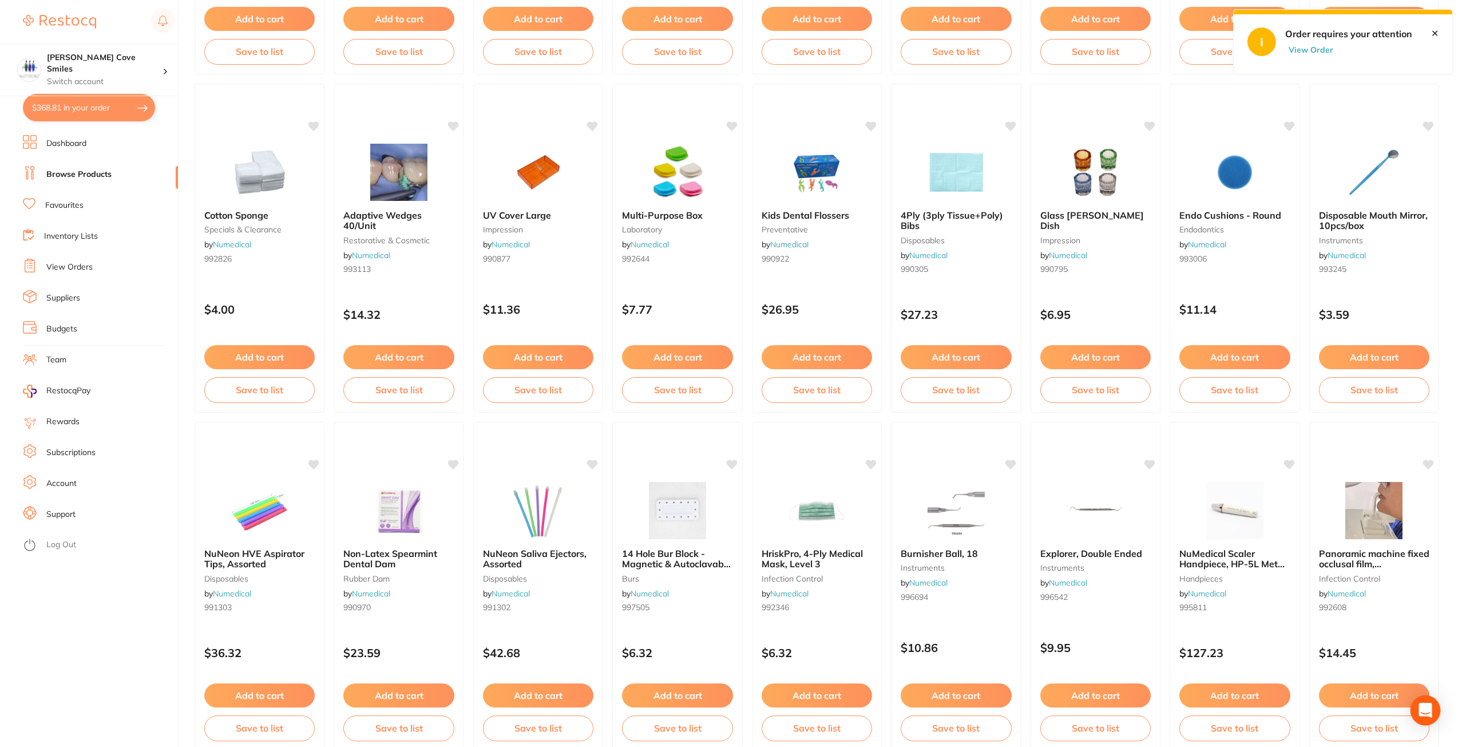
click at [1421, 715] on icon "Open Intercom Messenger" at bounding box center [1424, 710] width 13 height 15
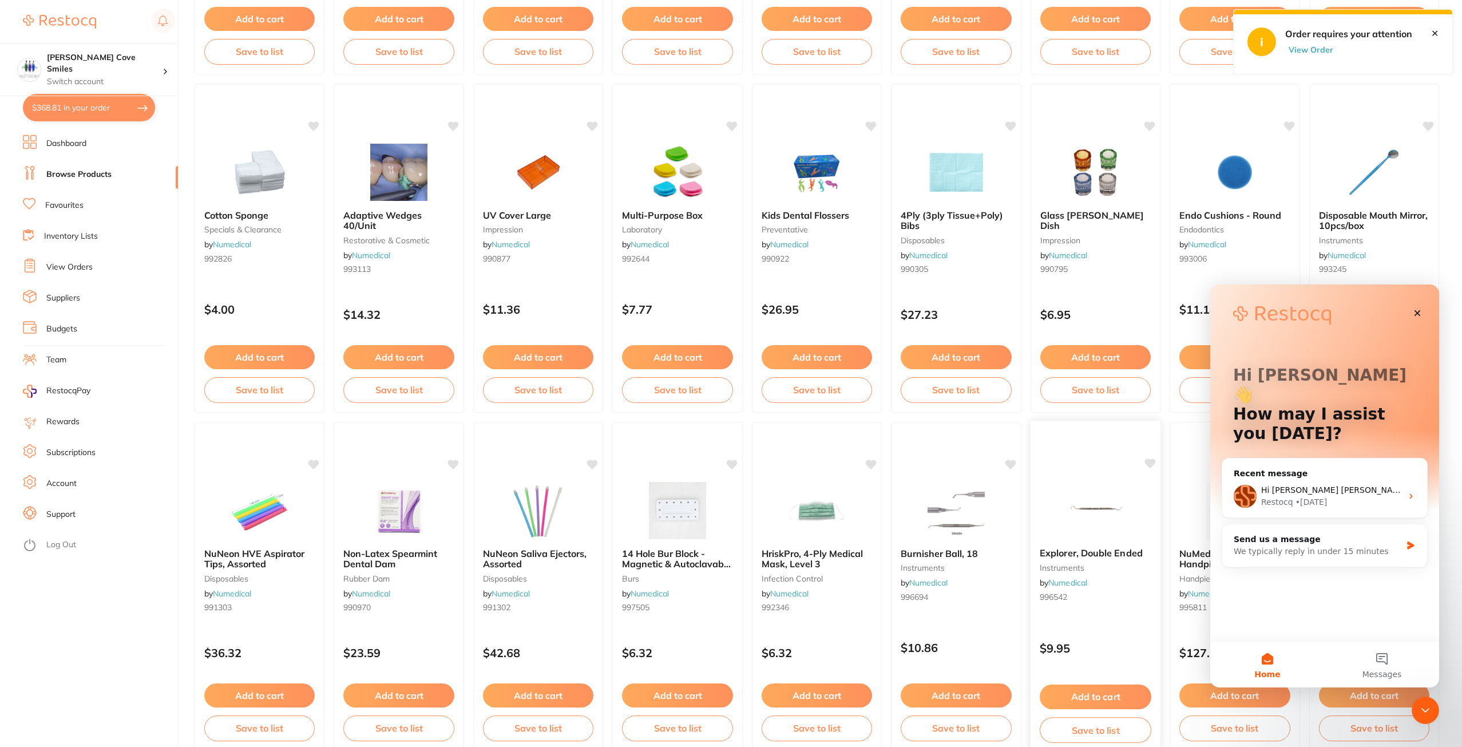
scroll to position [0, 0]
click at [1378, 545] on div "We typically reply in under 15 minutes" at bounding box center [1318, 551] width 168 height 12
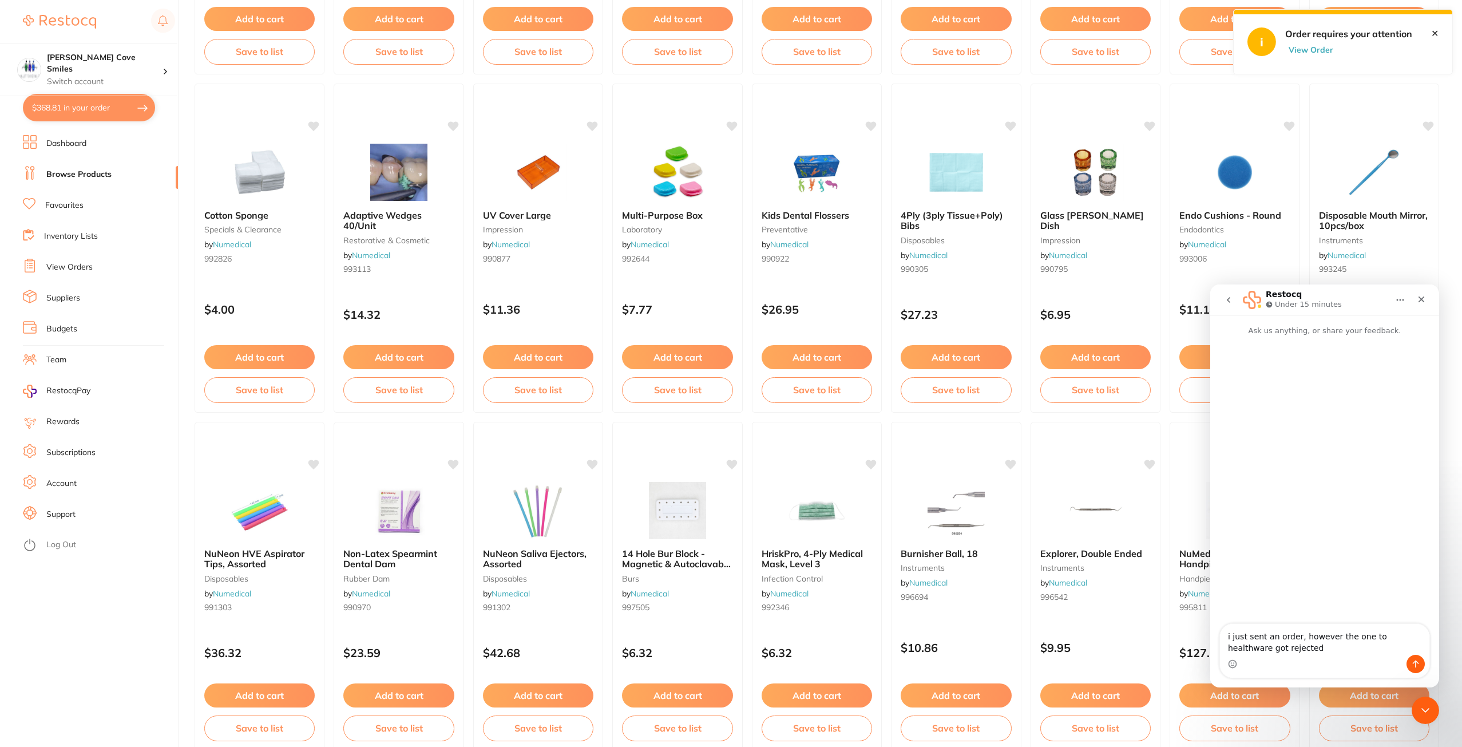
type textarea "i just sent an order, however the one to healthware got rejected?"
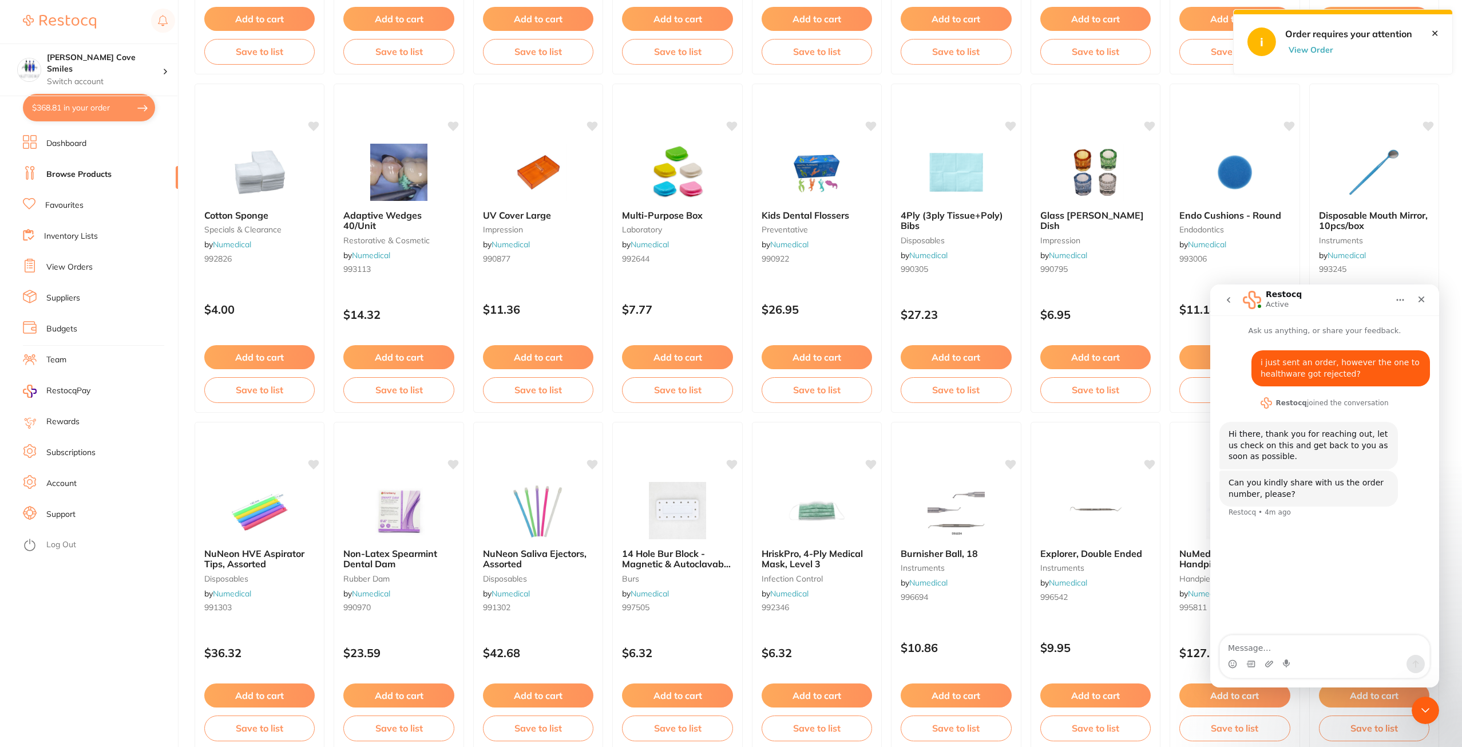
click at [84, 100] on button "$368.81 in your order" at bounding box center [89, 107] width 132 height 27
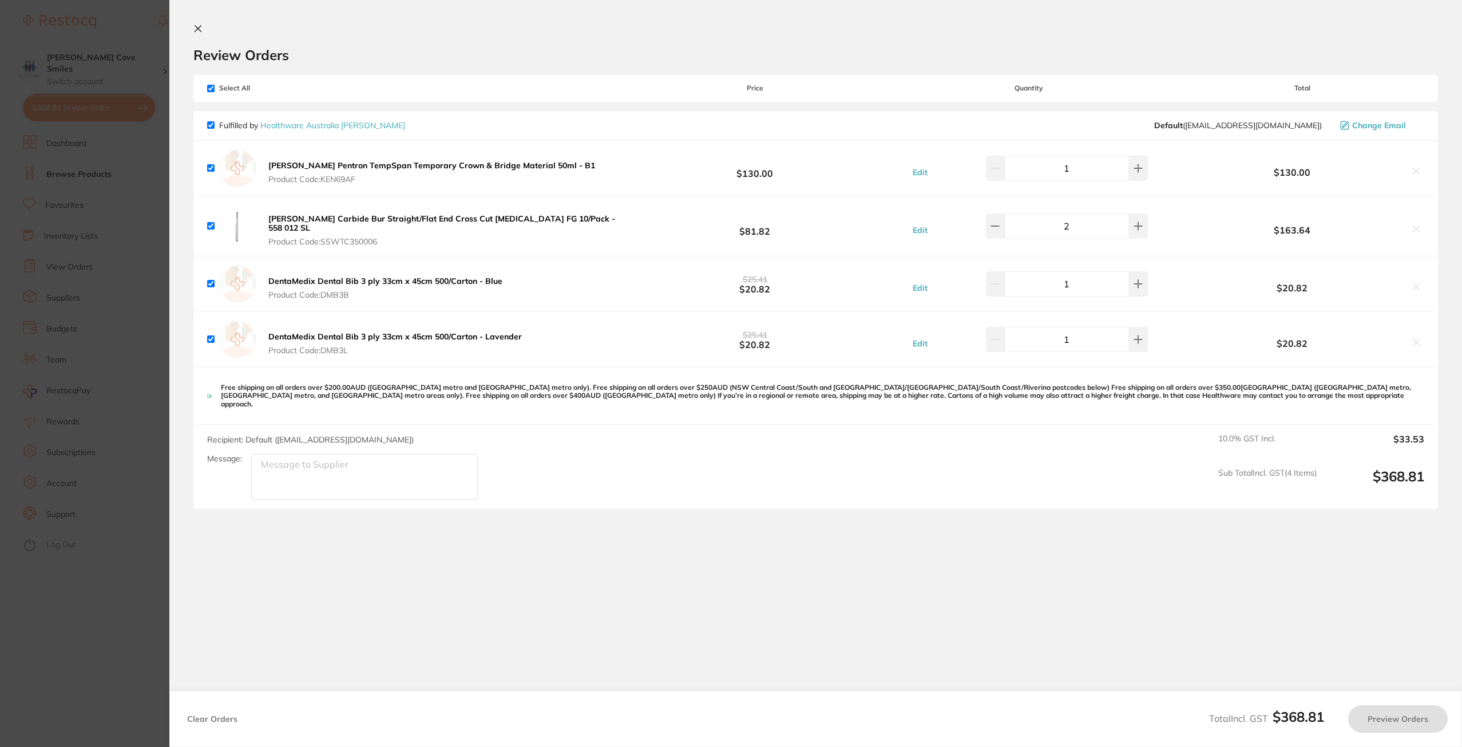
checkbox input "true"
drag, startPoint x: 199, startPoint y: 31, endPoint x: 125, endPoint y: 118, distance: 114.1
click at [199, 31] on icon at bounding box center [197, 28] width 9 height 9
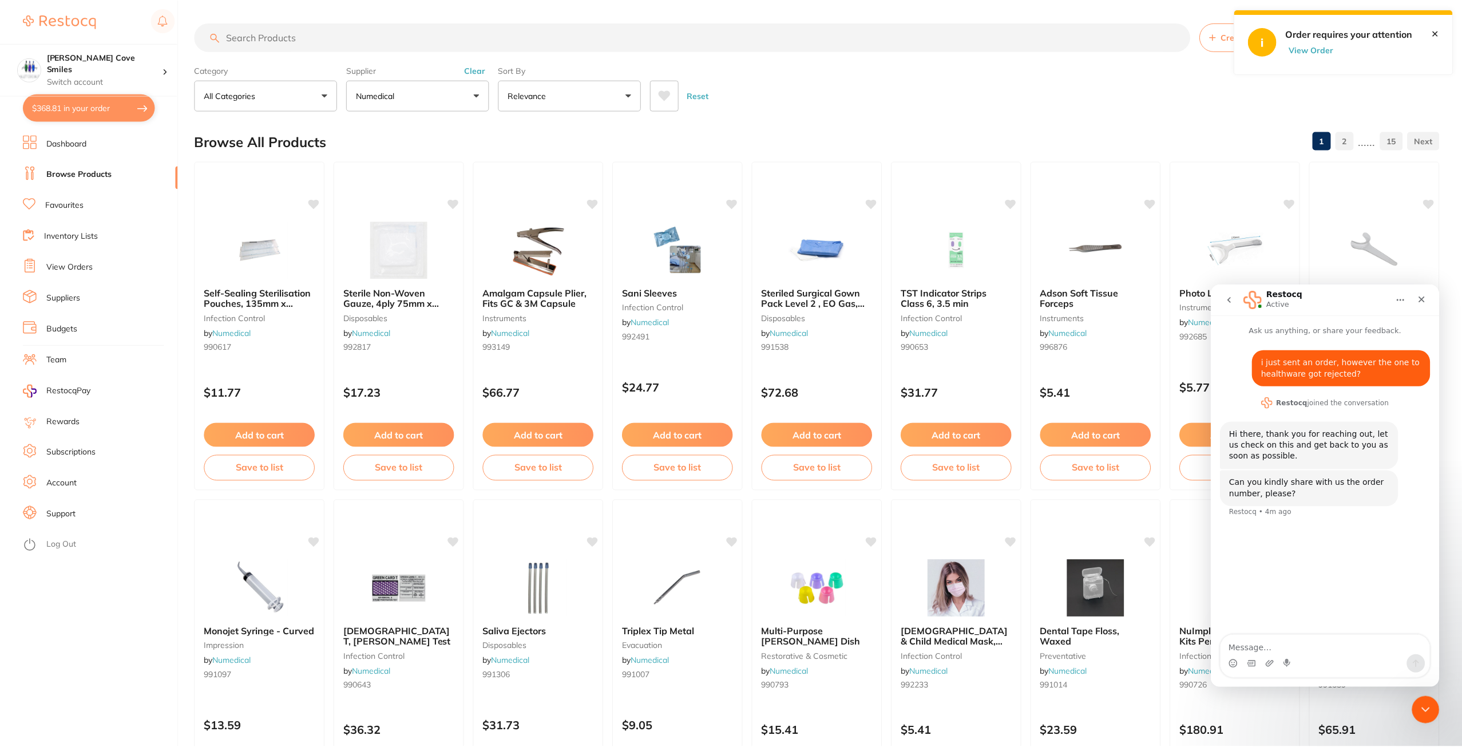
scroll to position [1430, 0]
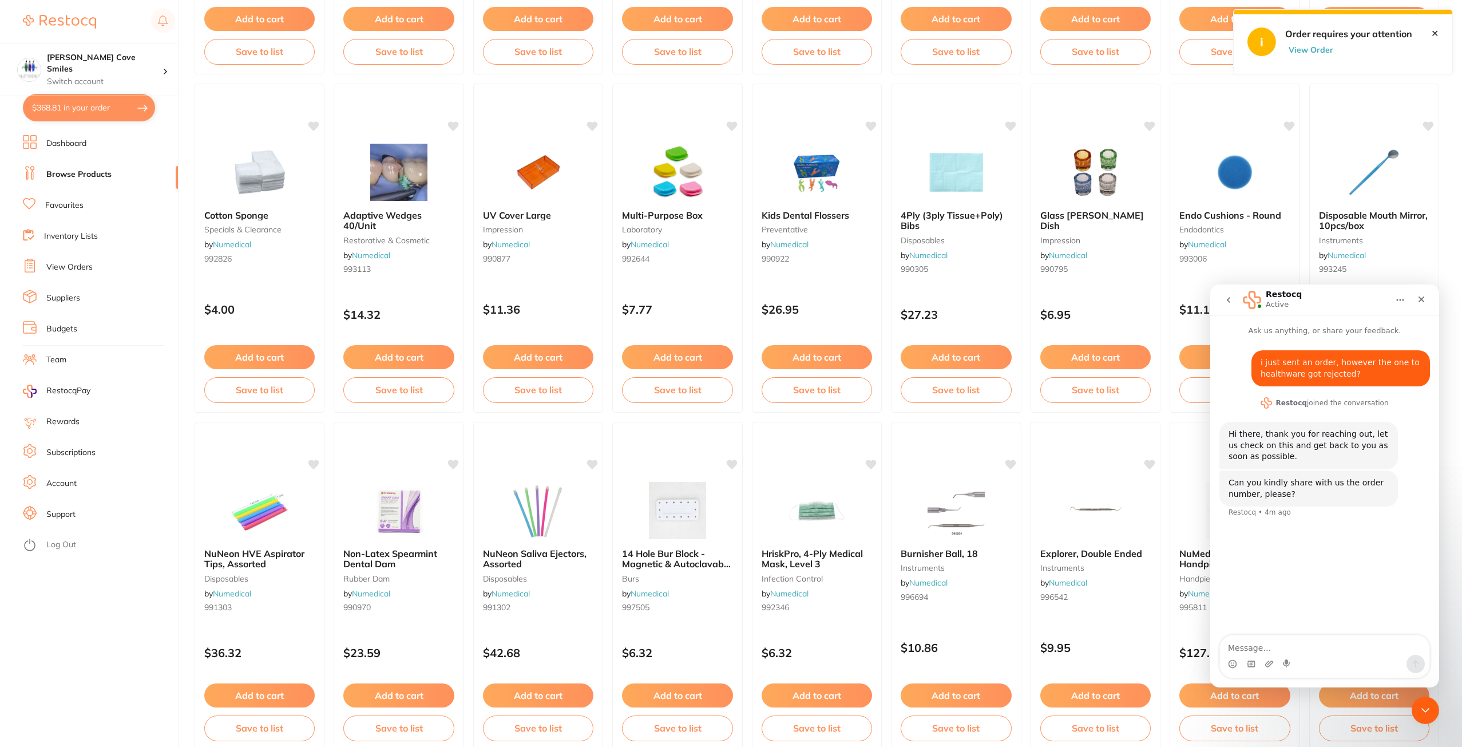
click at [124, 110] on button "$368.81 in your order" at bounding box center [89, 107] width 132 height 27
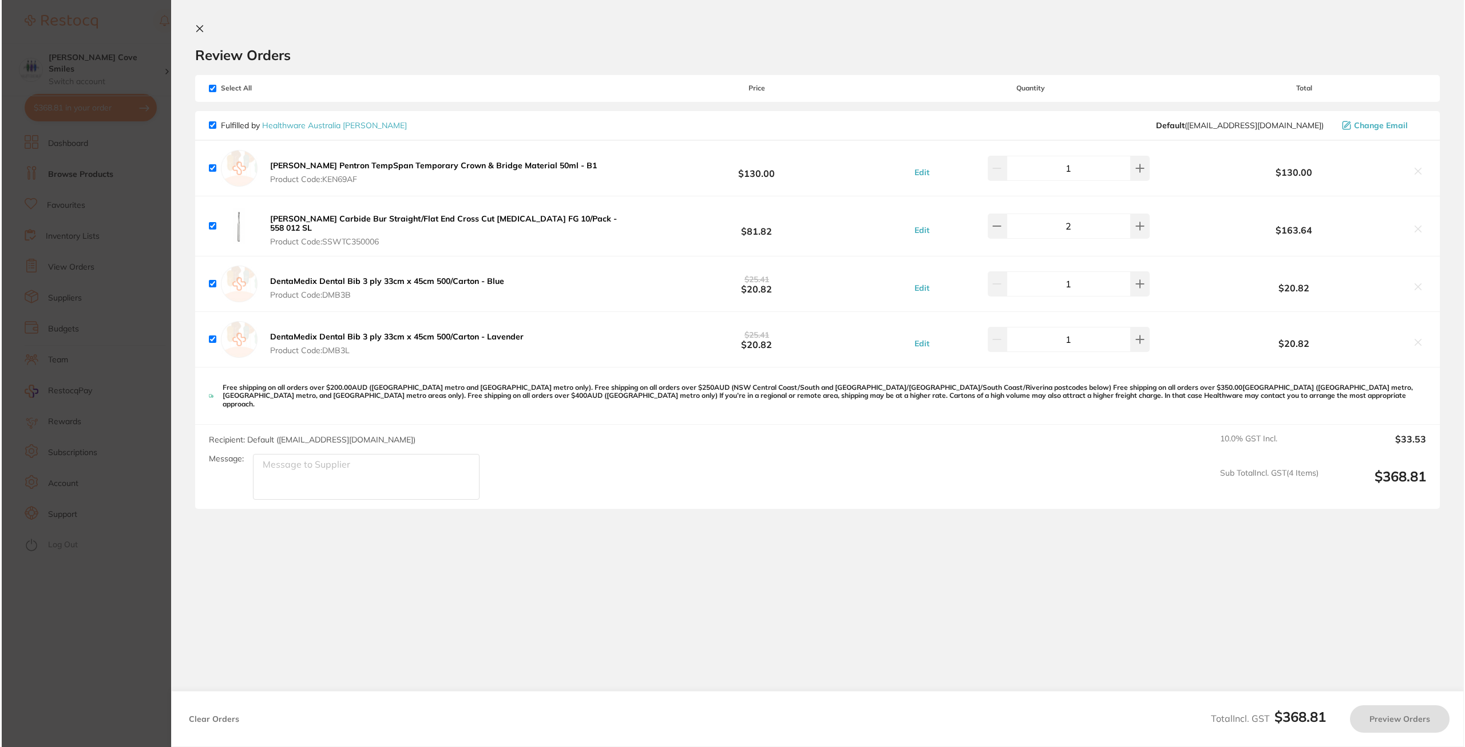
scroll to position [0, 0]
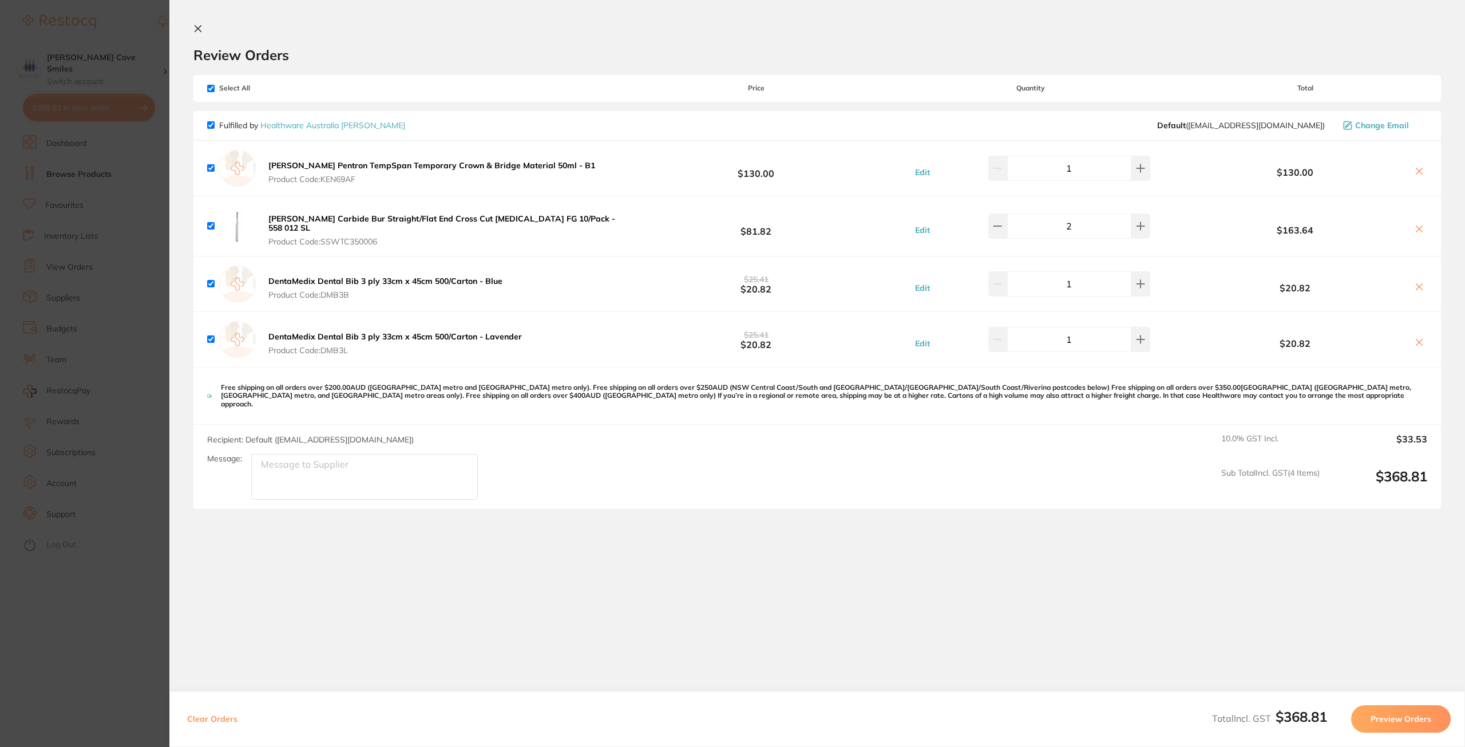
click at [199, 29] on icon at bounding box center [198, 29] width 6 height 6
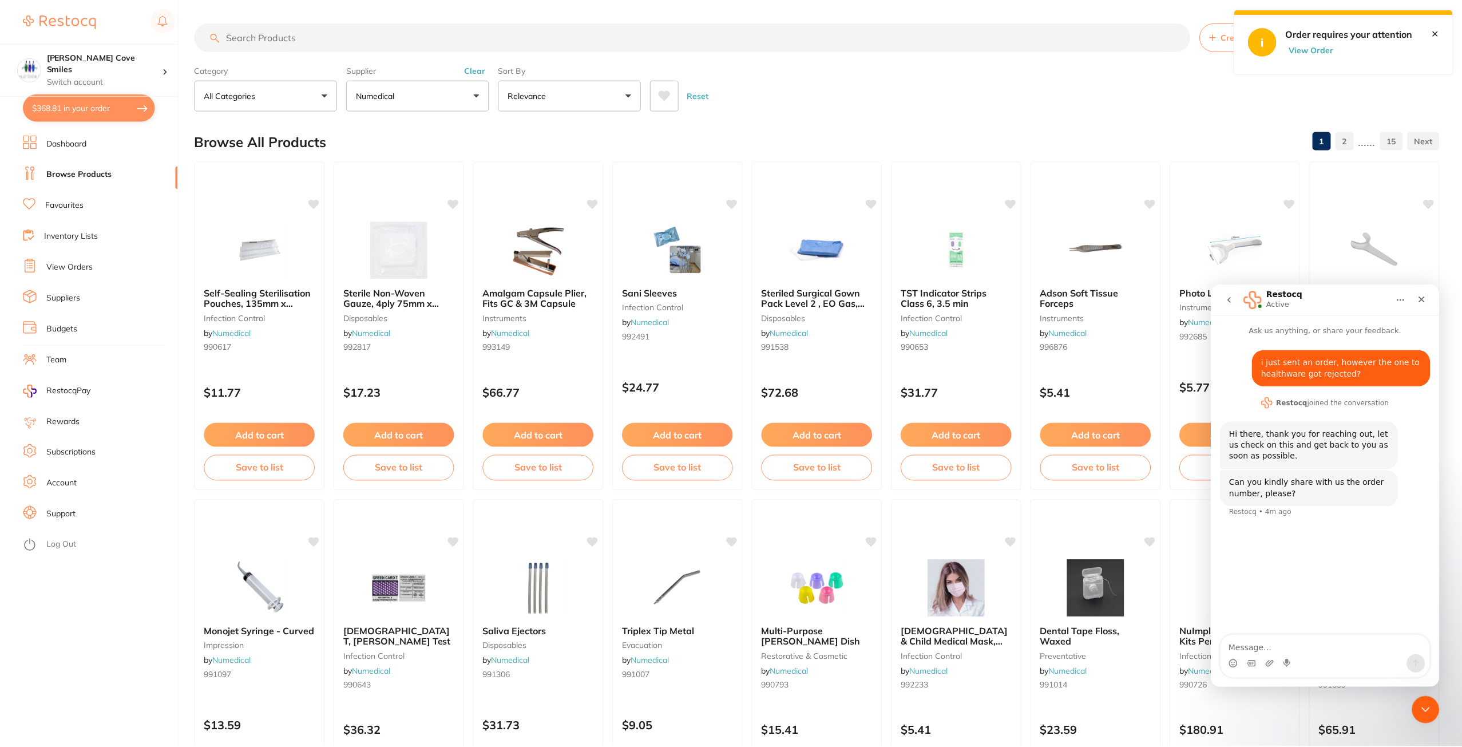
scroll to position [1430, 0]
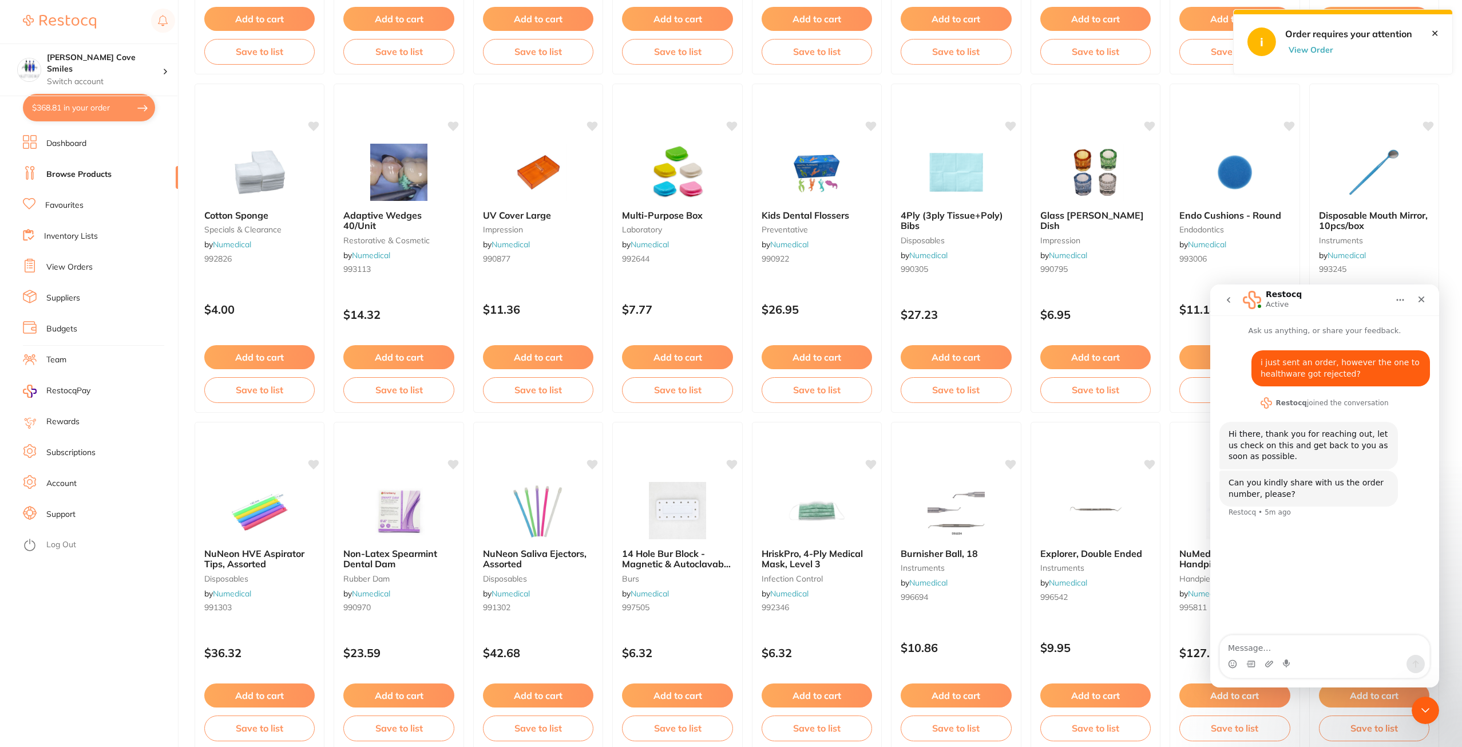
click at [1290, 648] on textarea "Message…" at bounding box center [1324, 644] width 209 height 19
type textarea "there is not order number, it is currently in my basket"
click at [132, 116] on button "$368.81 in your order" at bounding box center [89, 107] width 132 height 27
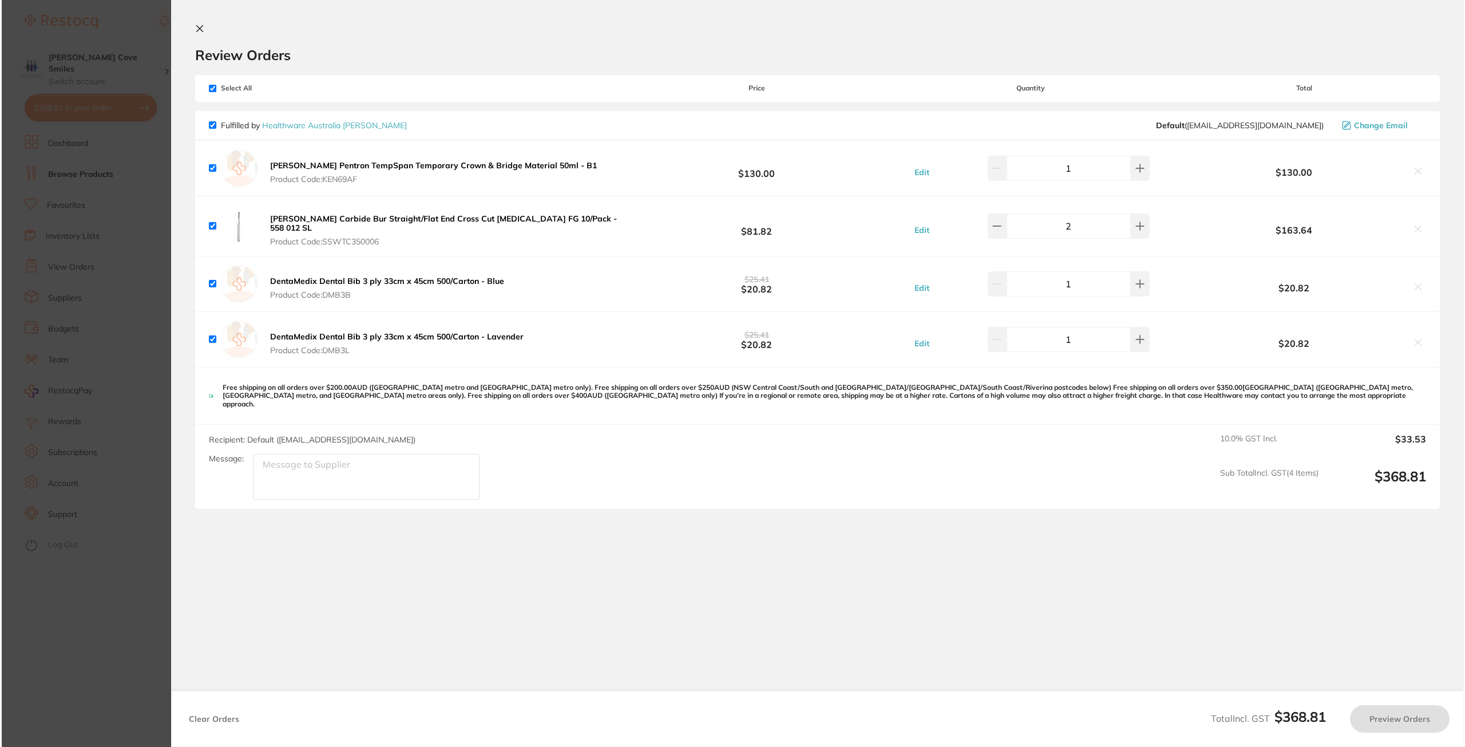
scroll to position [0, 0]
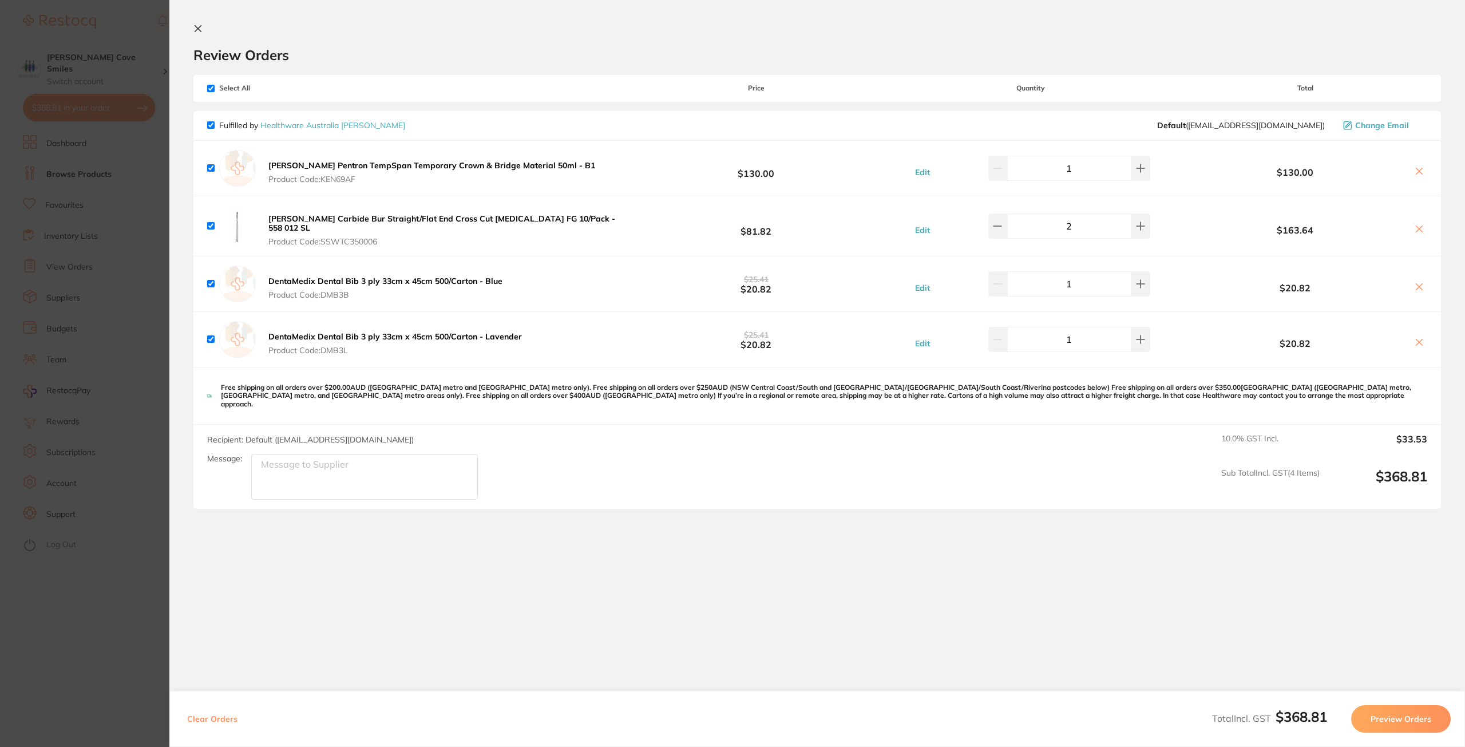
drag, startPoint x: 200, startPoint y: 29, endPoint x: 117, endPoint y: 302, distance: 284.7
click at [200, 29] on icon at bounding box center [197, 28] width 9 height 9
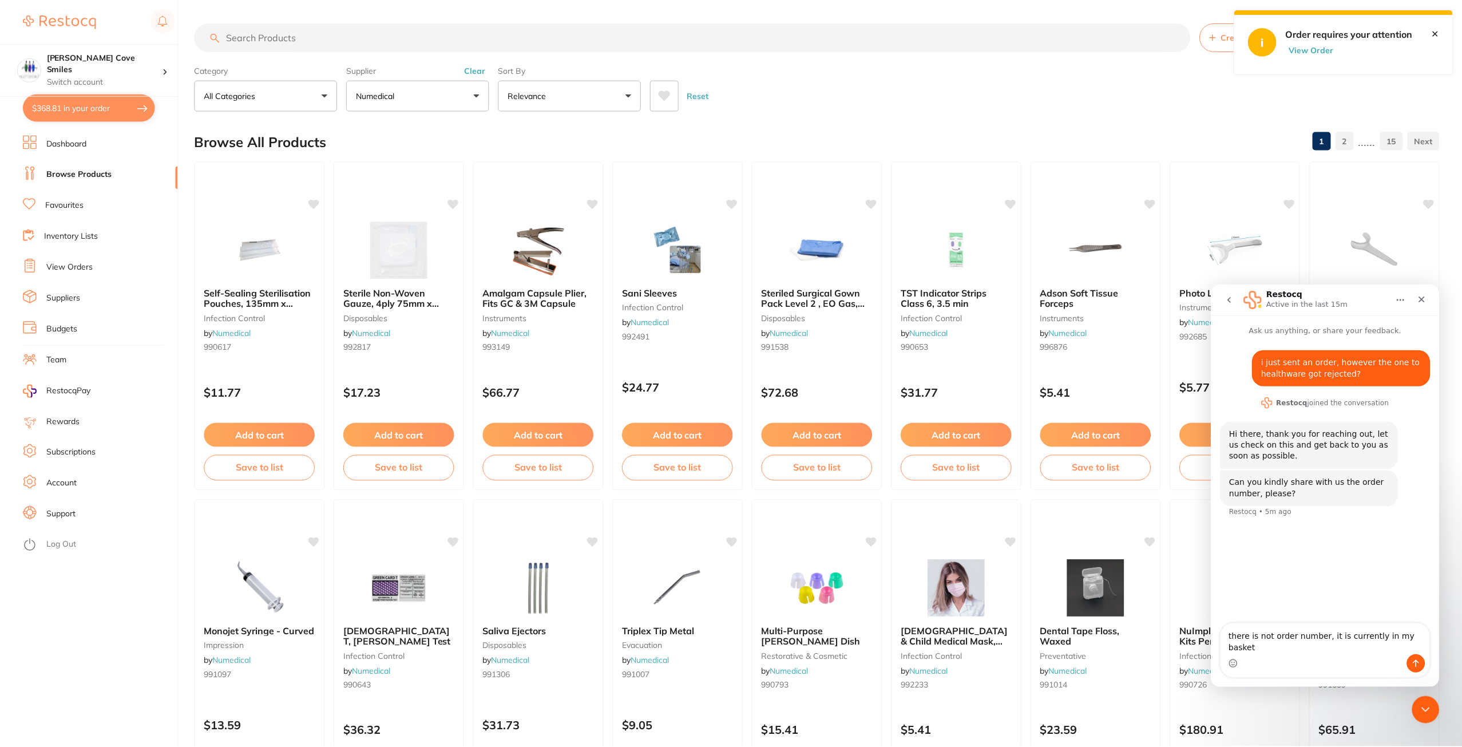
scroll to position [1430, 0]
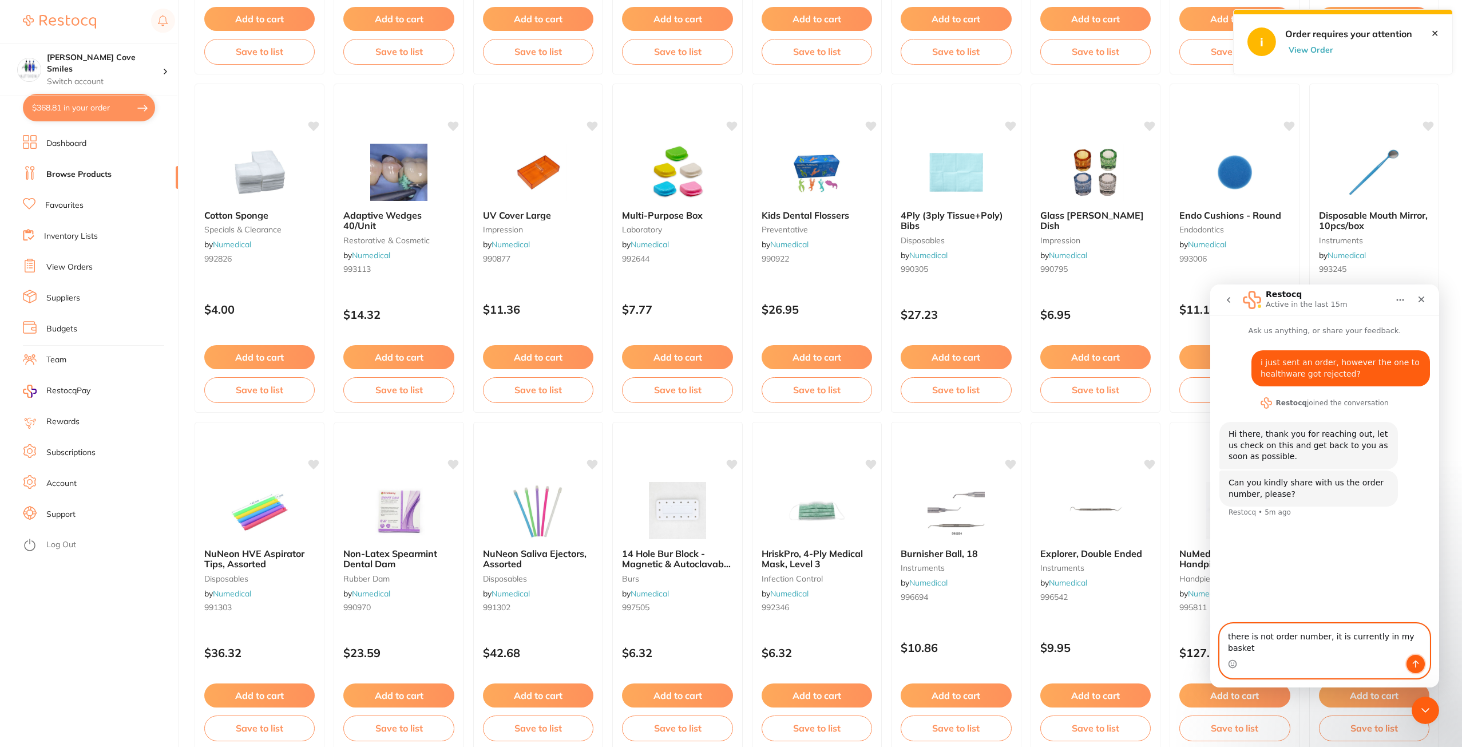
click at [1416, 667] on icon "Send a message…" at bounding box center [1415, 663] width 9 height 9
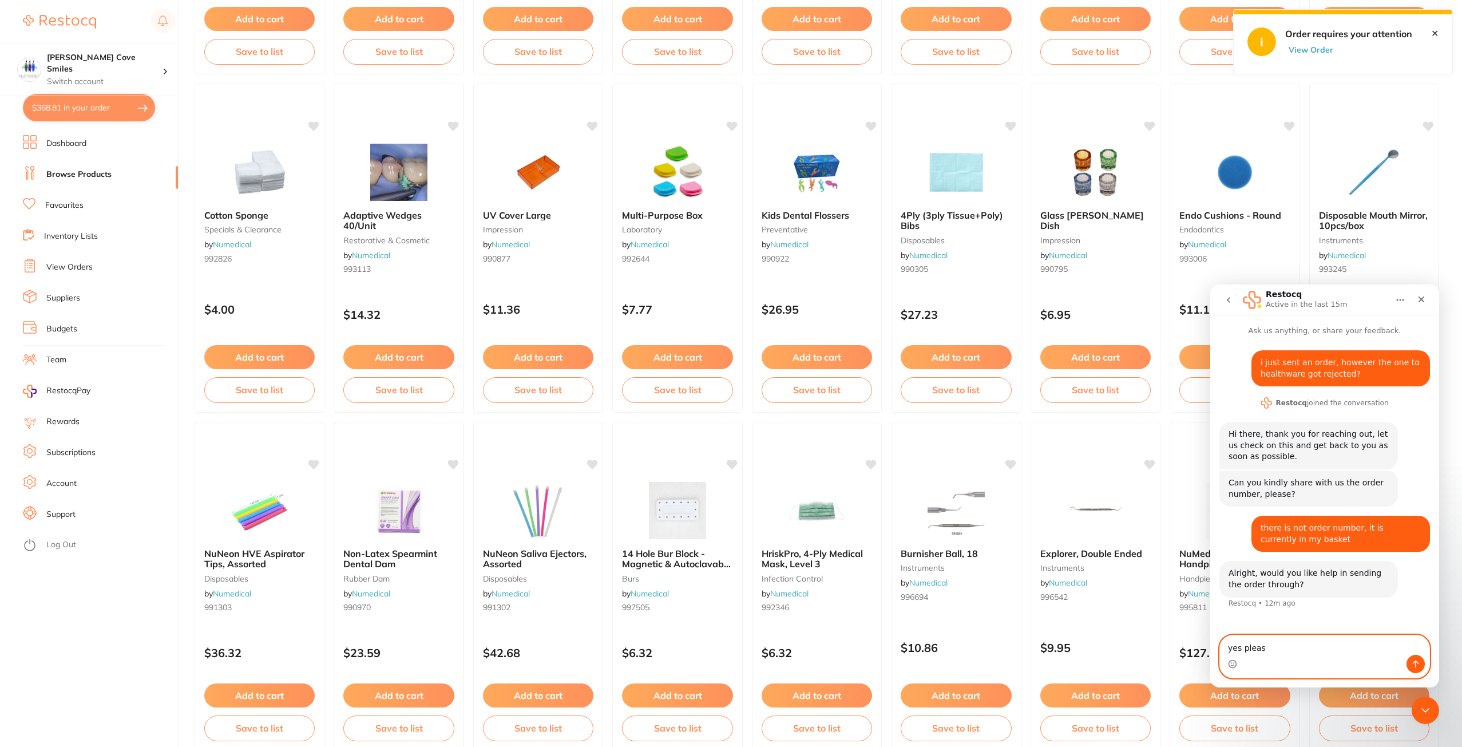
type textarea "yes please"
